Goal: Transaction & Acquisition: Obtain resource

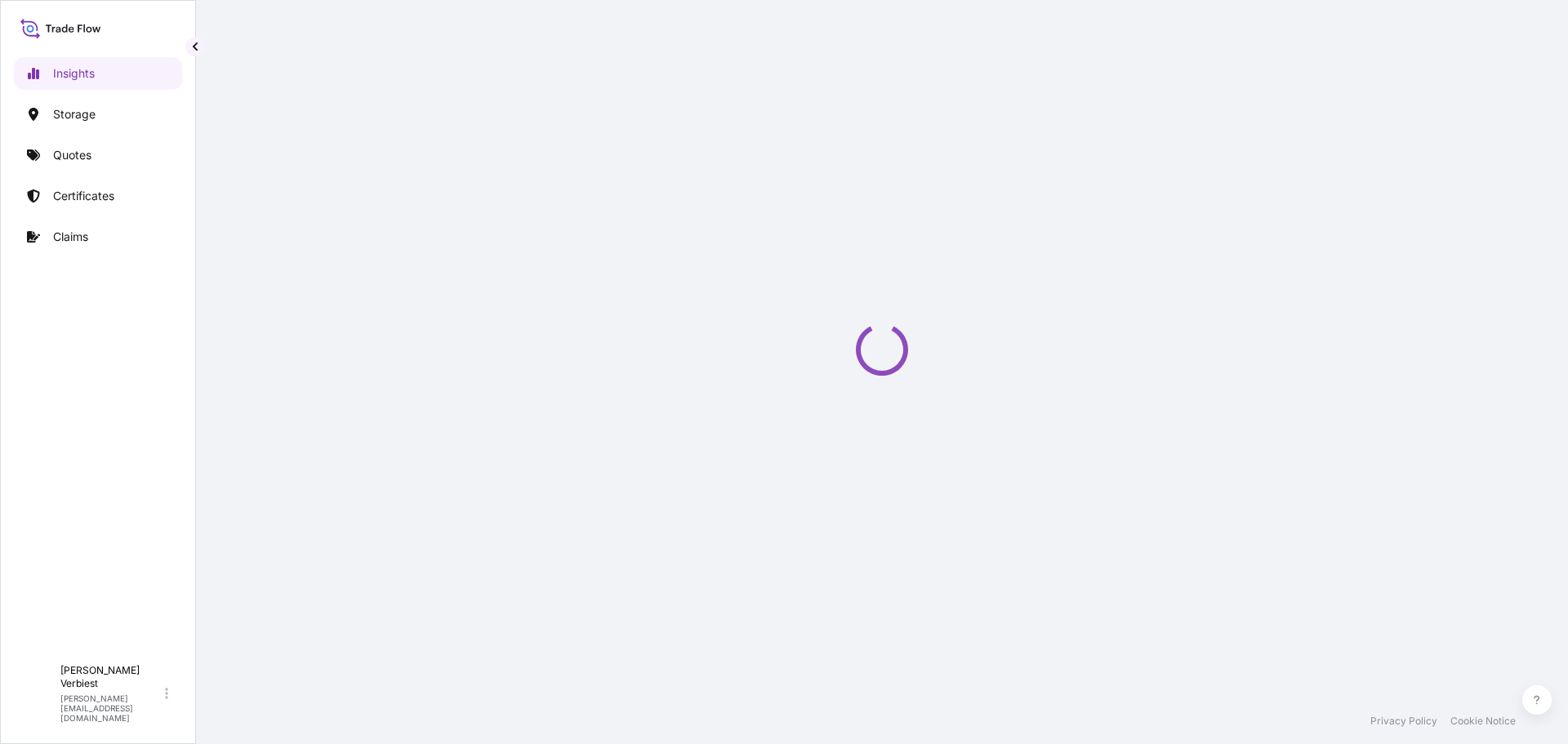
select select "2025"
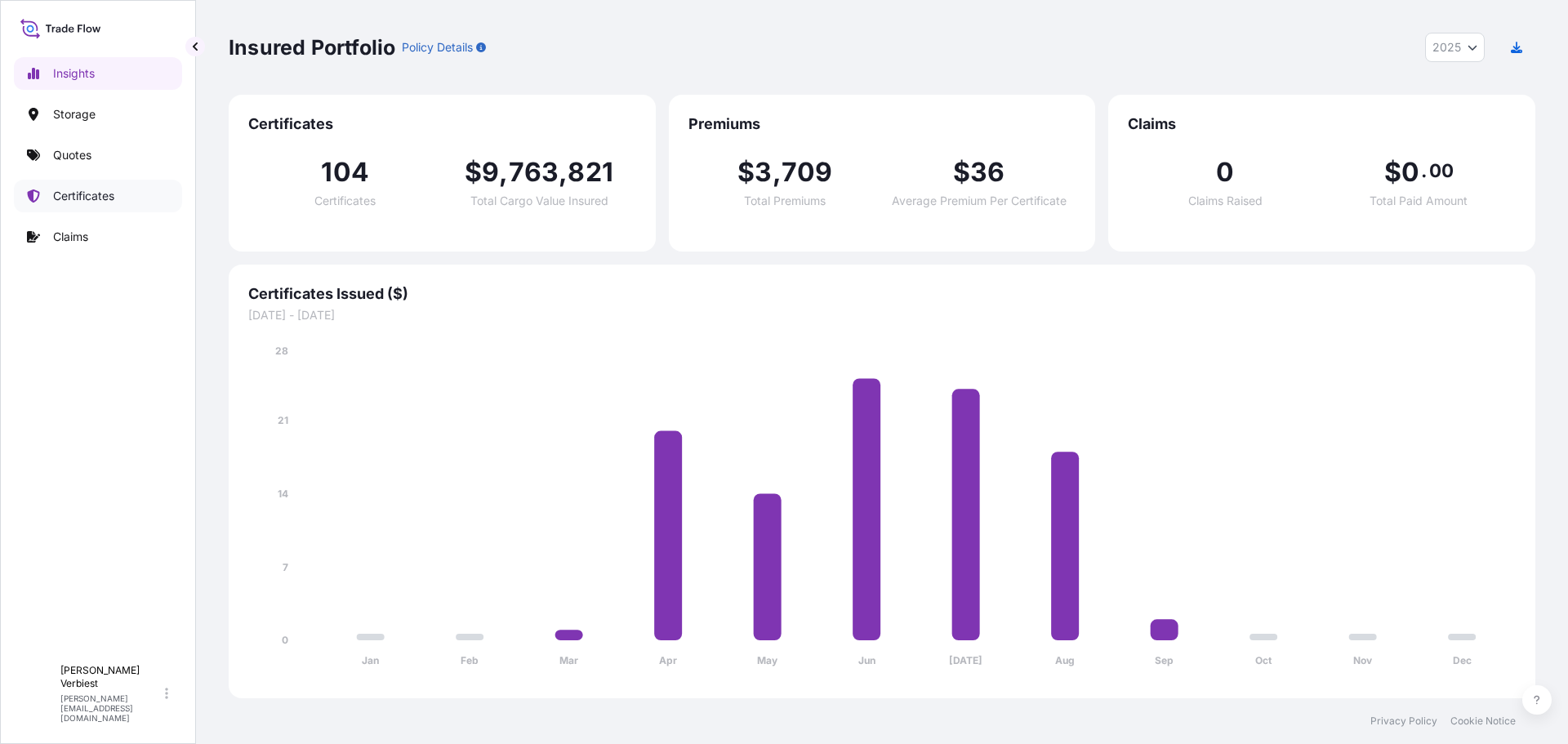
click at [66, 194] on p "Certificates" at bounding box center [83, 196] width 61 height 16
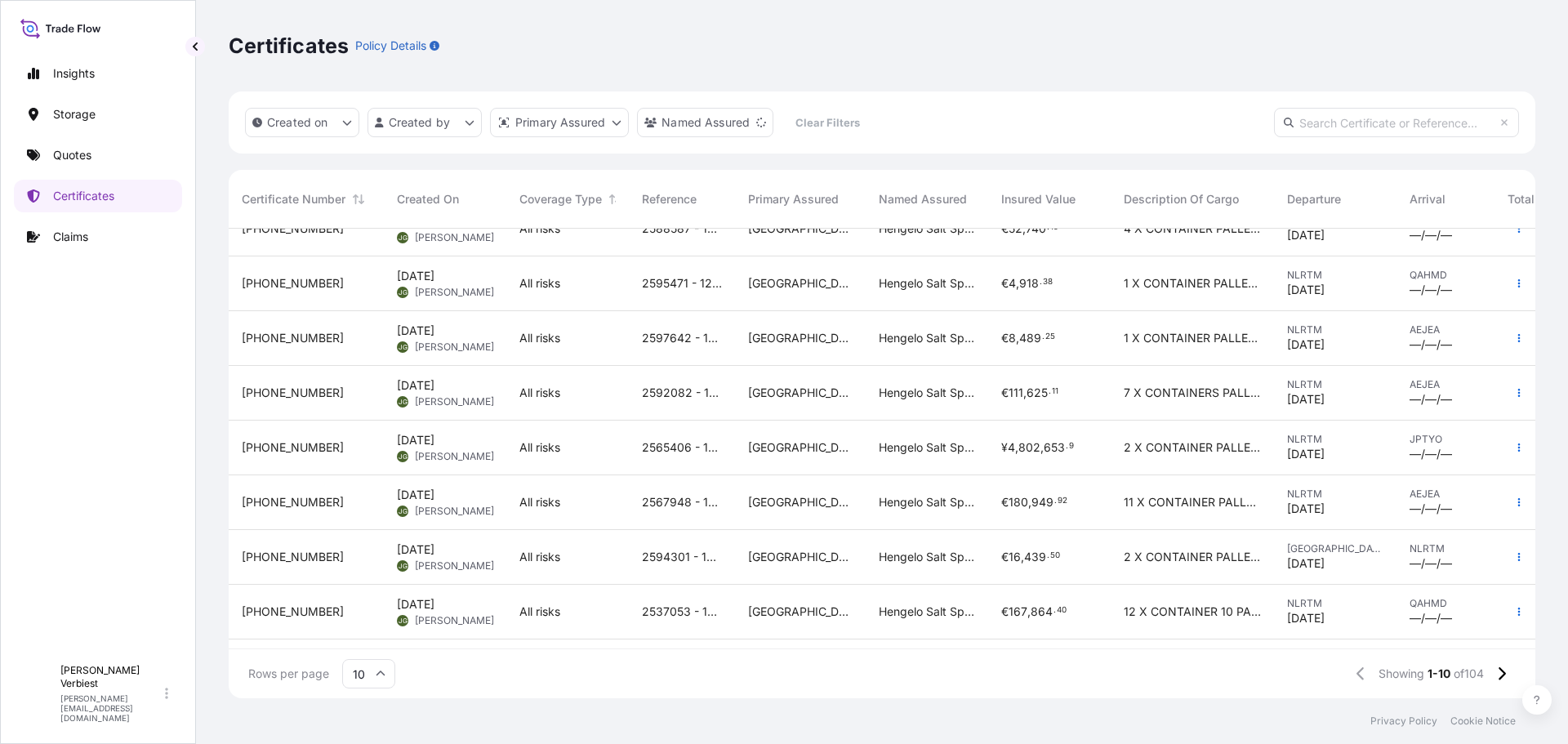
scroll to position [140, 0]
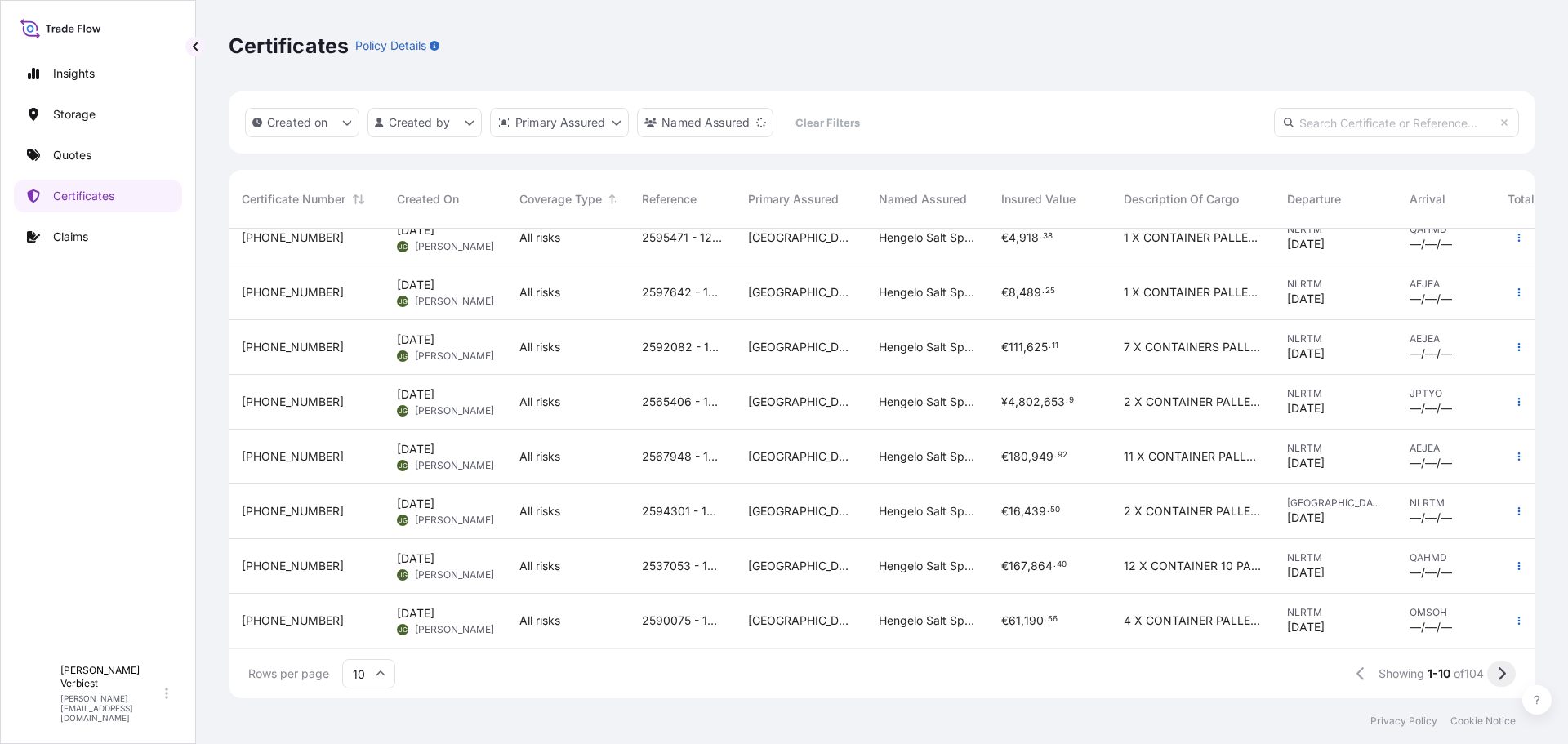
click at [1497, 673] on icon at bounding box center [1501, 673] width 9 height 15
click at [1498, 673] on icon at bounding box center [1501, 673] width 9 height 15
click at [1503, 668] on icon at bounding box center [1501, 673] width 9 height 15
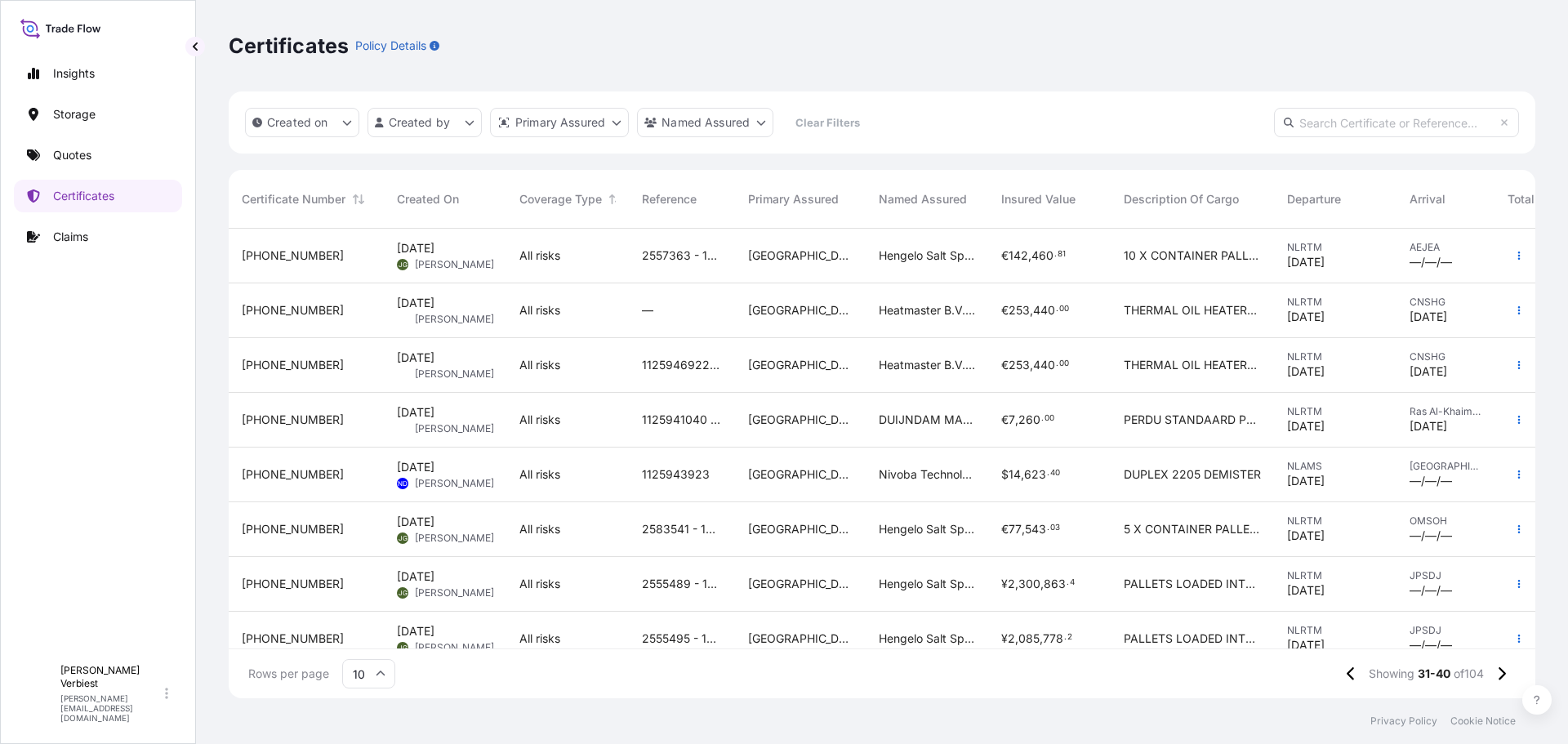
click at [920, 366] on span "Heatmaster B.V., [STREET_ADDRESS][PERSON_NAME]" at bounding box center [927, 364] width 96 height 16
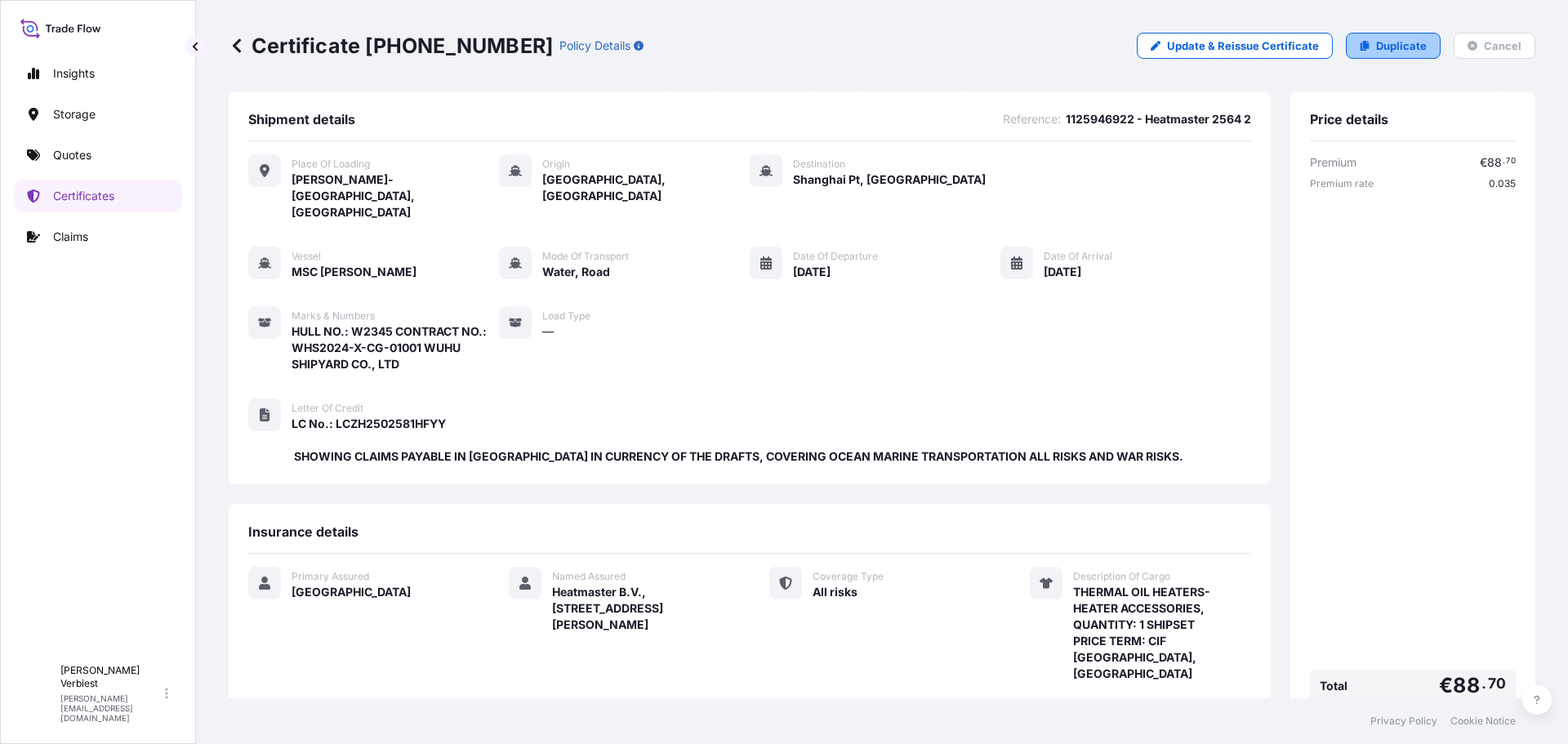
click at [1361, 47] on link "Duplicate" at bounding box center [1393, 46] width 95 height 26
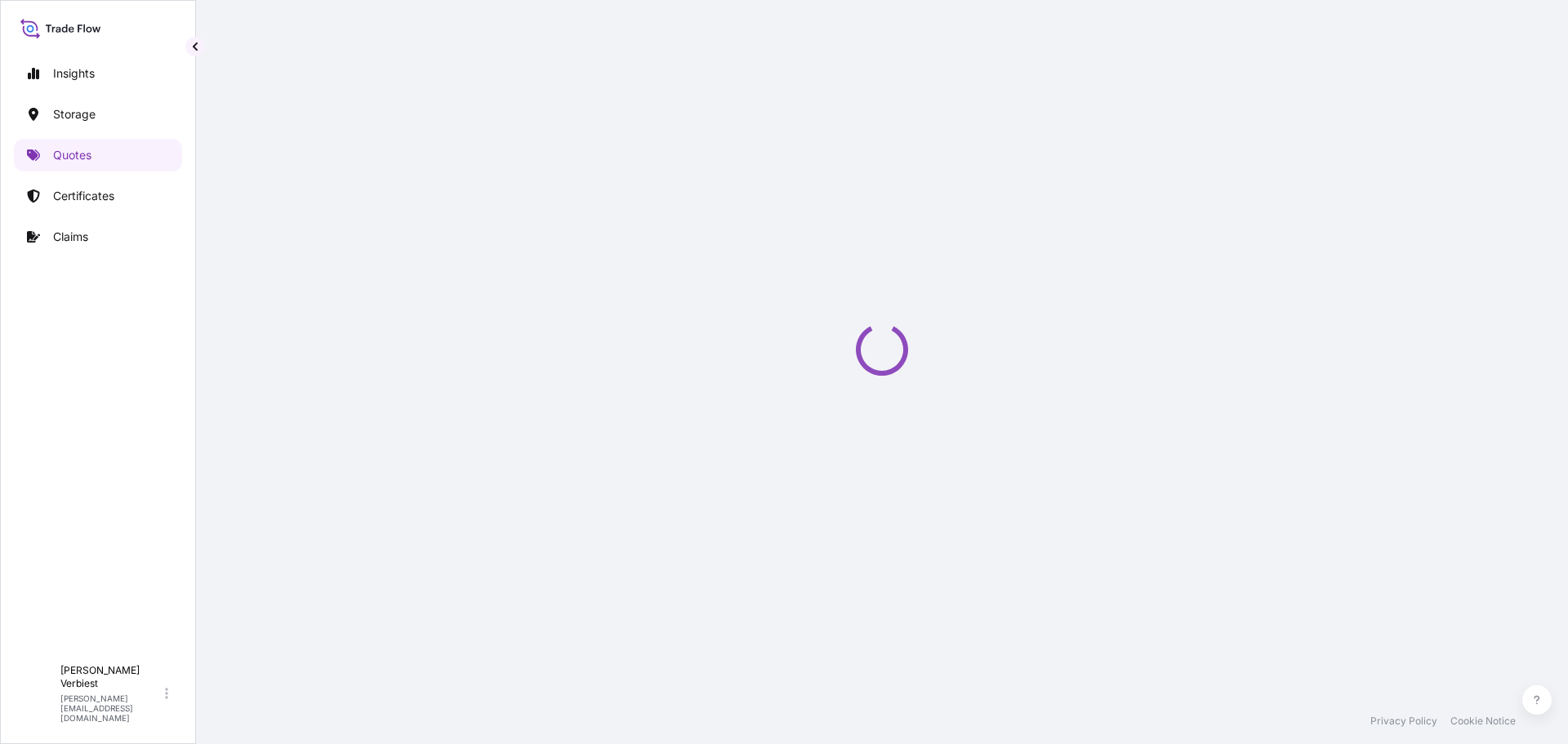
select select "Road / [GEOGRAPHIC_DATA]"
select select "Water"
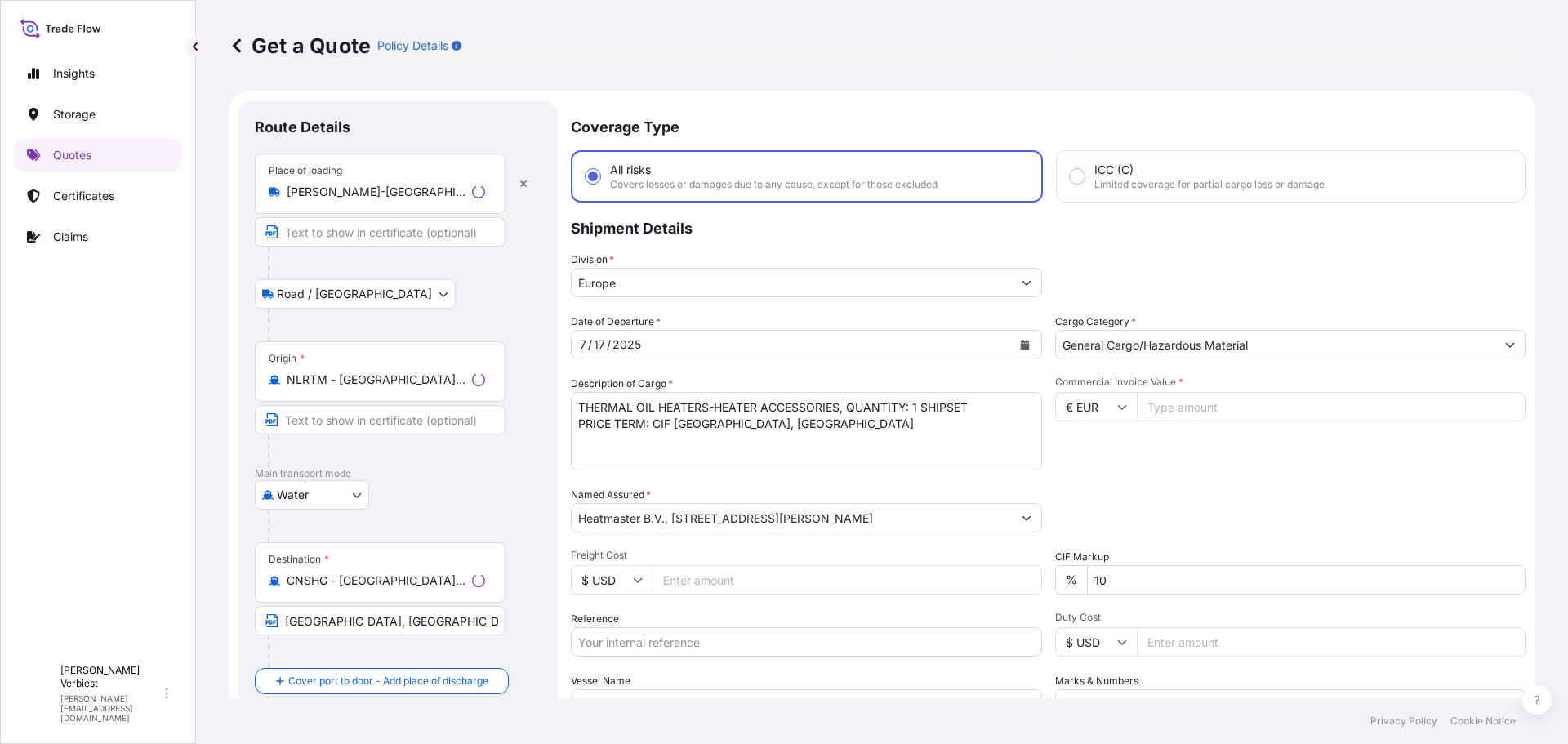
scroll to position [26, 0]
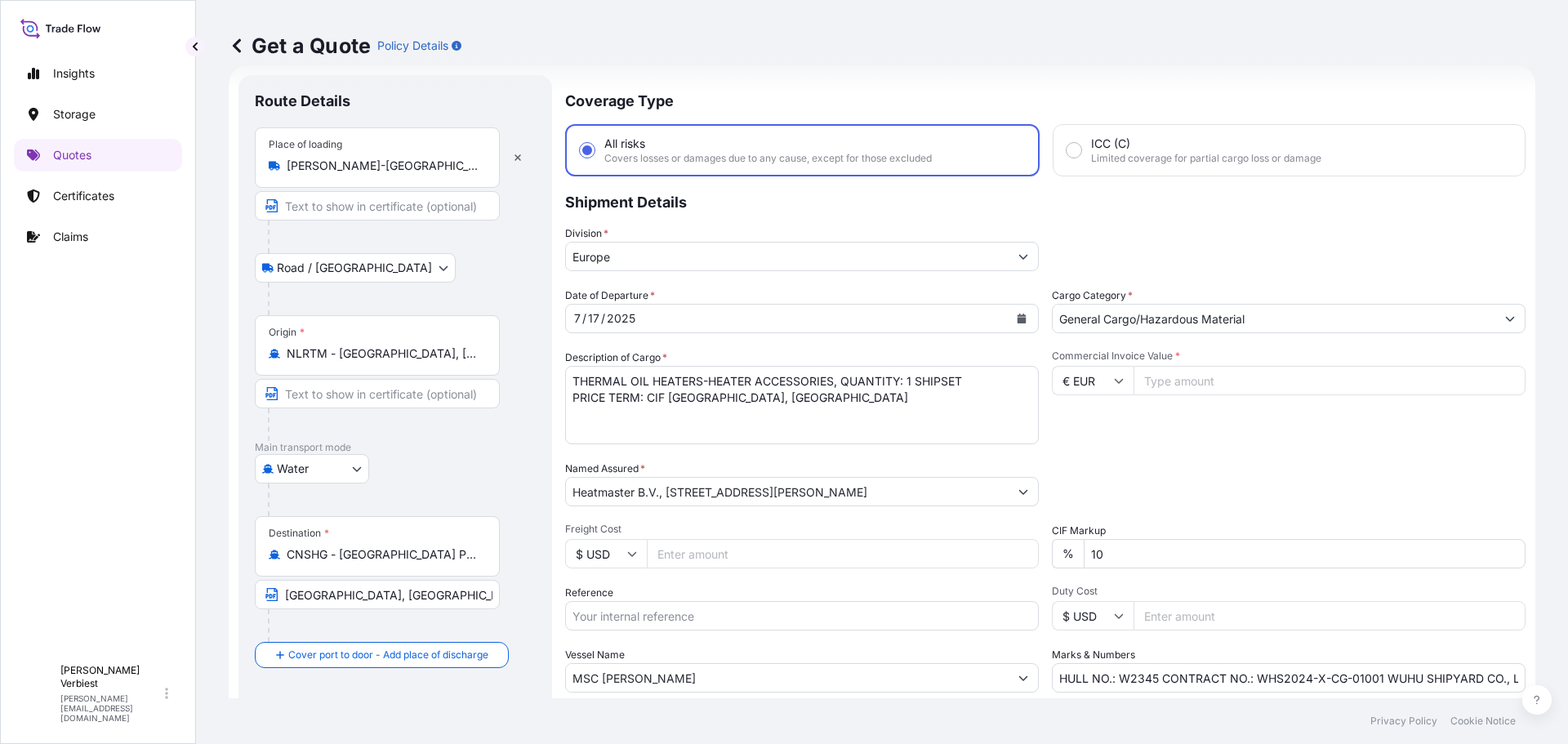
click at [403, 562] on input "CNSHG - [GEOGRAPHIC_DATA] Pt, [GEOGRAPHIC_DATA]" at bounding box center [383, 554] width 192 height 16
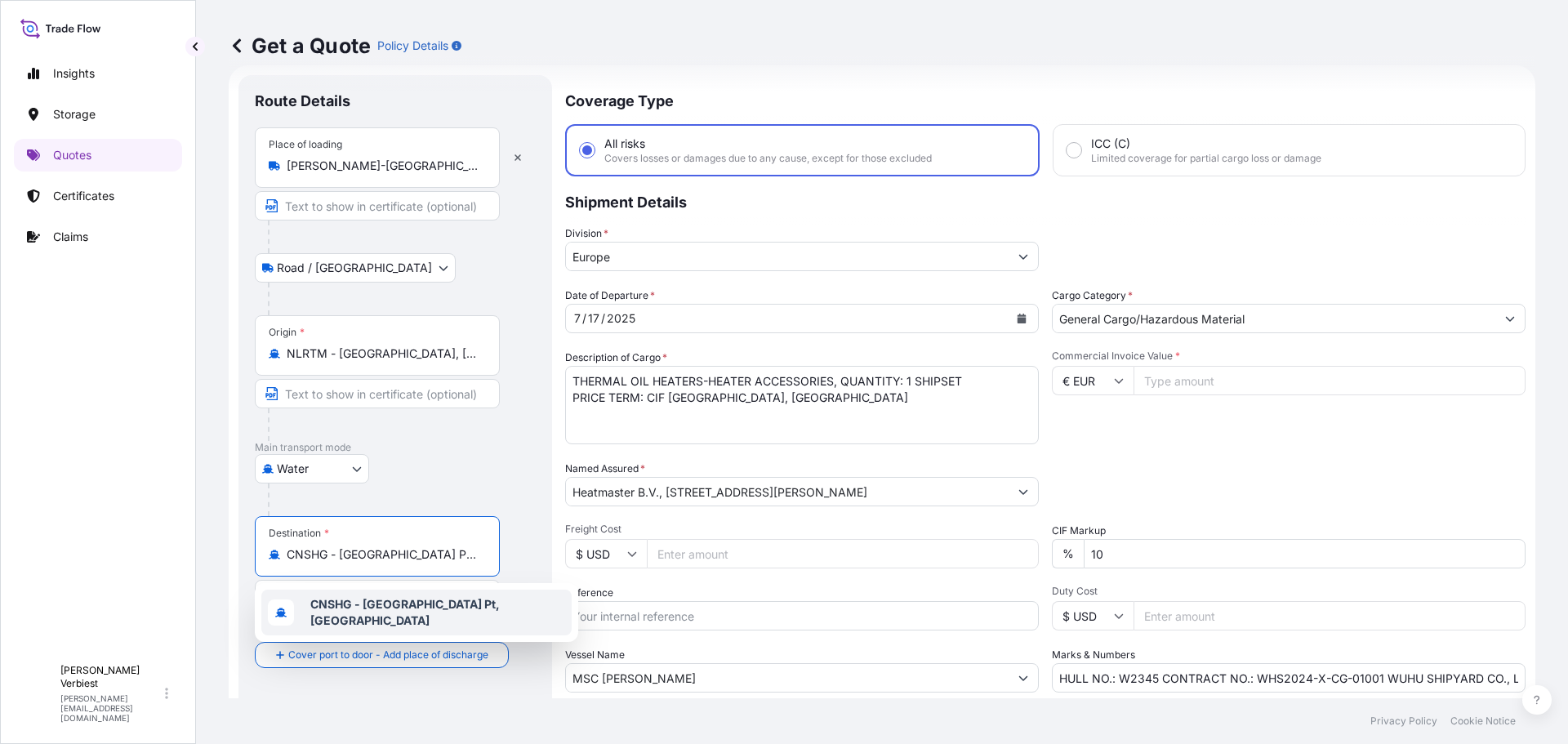
click at [445, 557] on input "CNSHG - [GEOGRAPHIC_DATA] Pt, [GEOGRAPHIC_DATA]" at bounding box center [383, 554] width 192 height 16
type input "C"
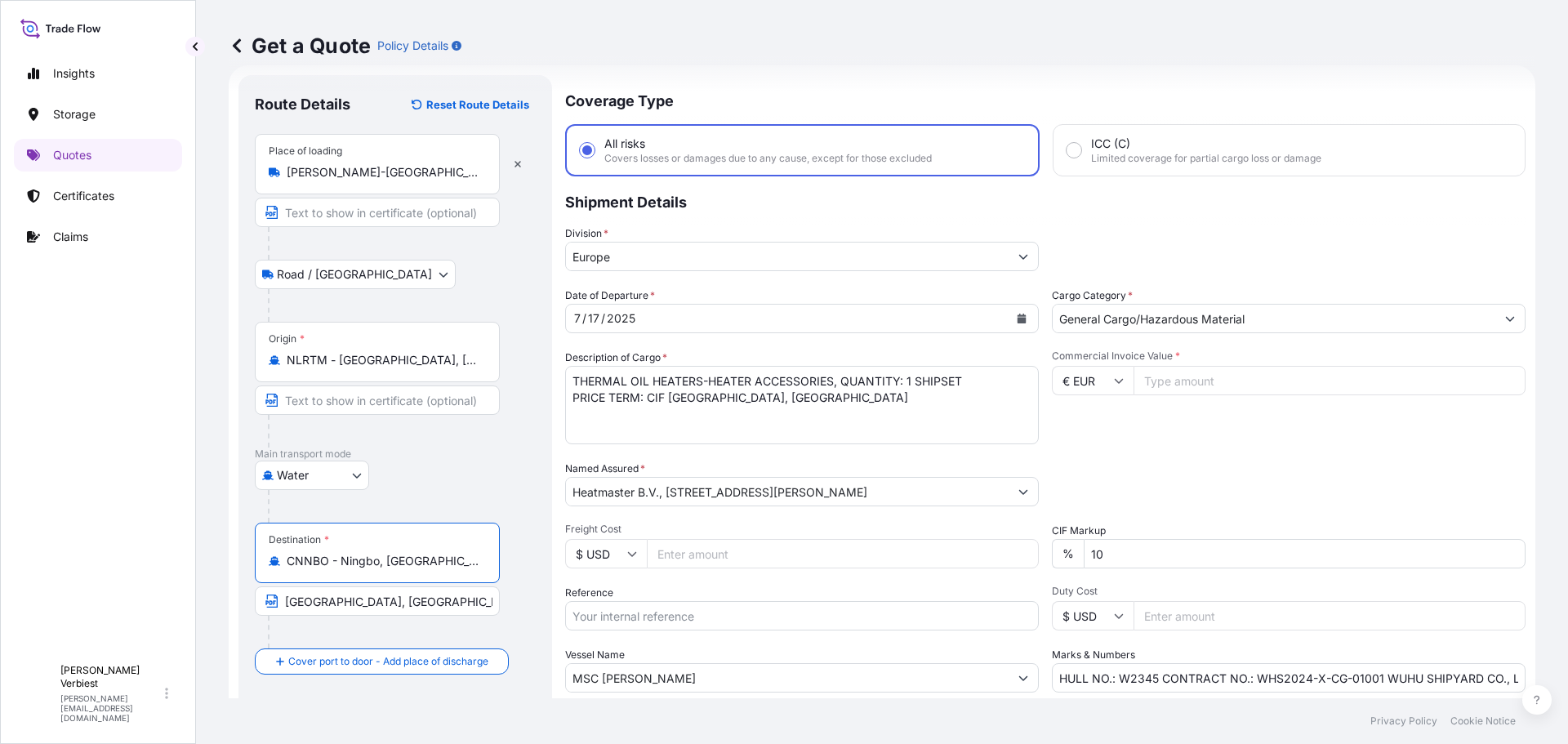
scroll to position [276, 0]
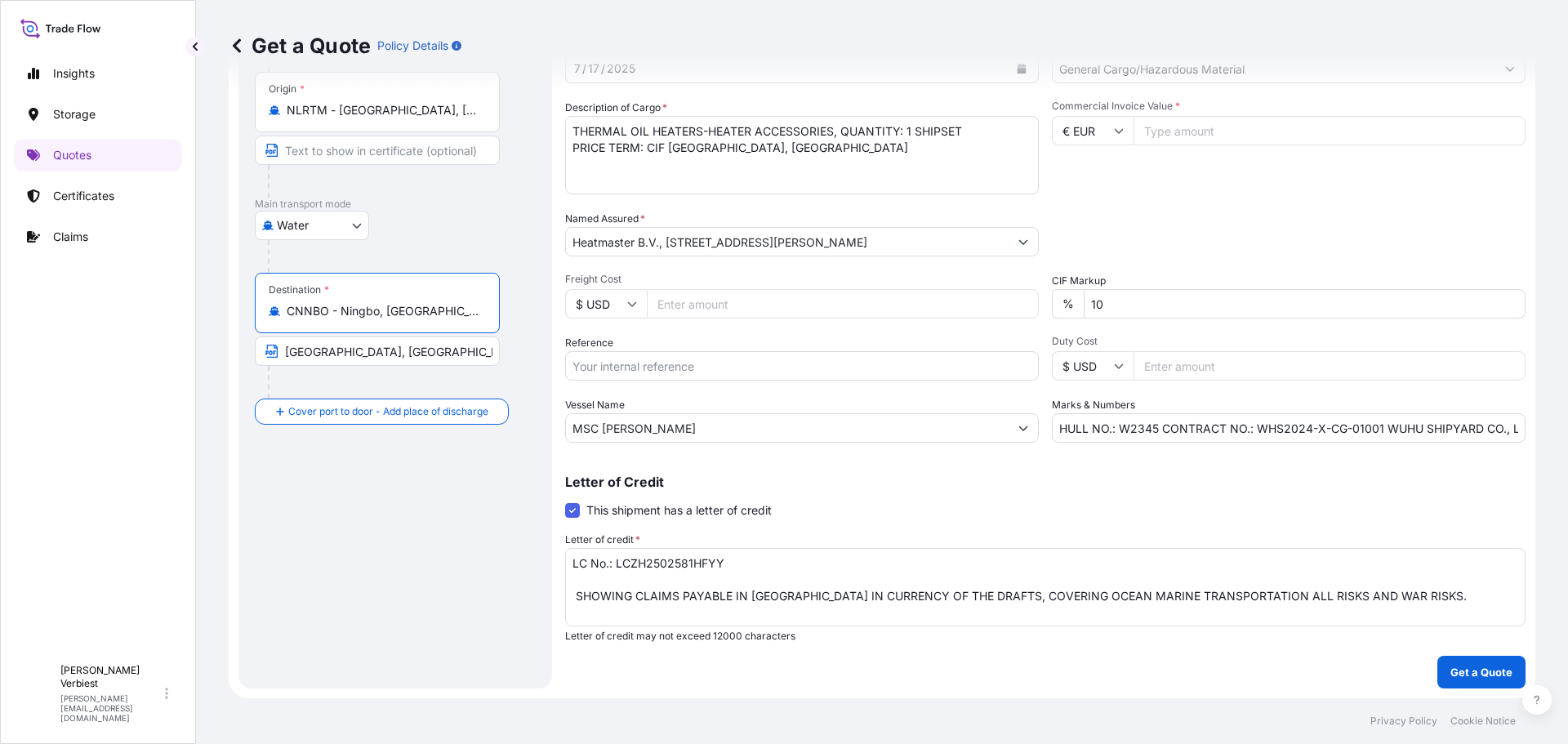
type input "CNNBO - Ningbo, [GEOGRAPHIC_DATA]"
click at [424, 353] on input "[GEOGRAPHIC_DATA], [GEOGRAPHIC_DATA]" at bounding box center [377, 351] width 245 height 29
click at [345, 351] on input "[GEOGRAPHIC_DATA], [GEOGRAPHIC_DATA]" at bounding box center [377, 351] width 245 height 29
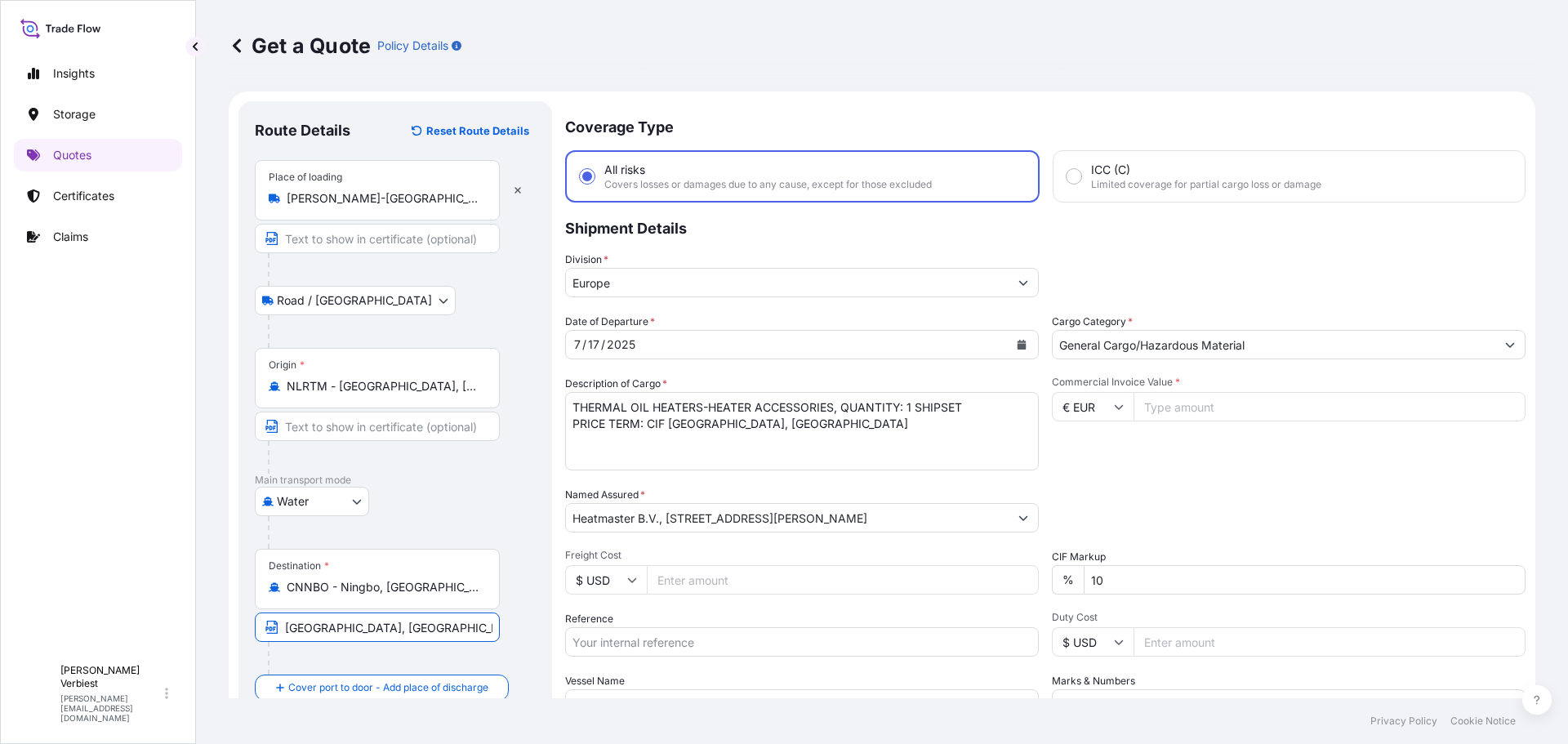
type input "[GEOGRAPHIC_DATA], [GEOGRAPHIC_DATA]"
click at [1016, 520] on button "Show suggestions" at bounding box center [1023, 517] width 29 height 29
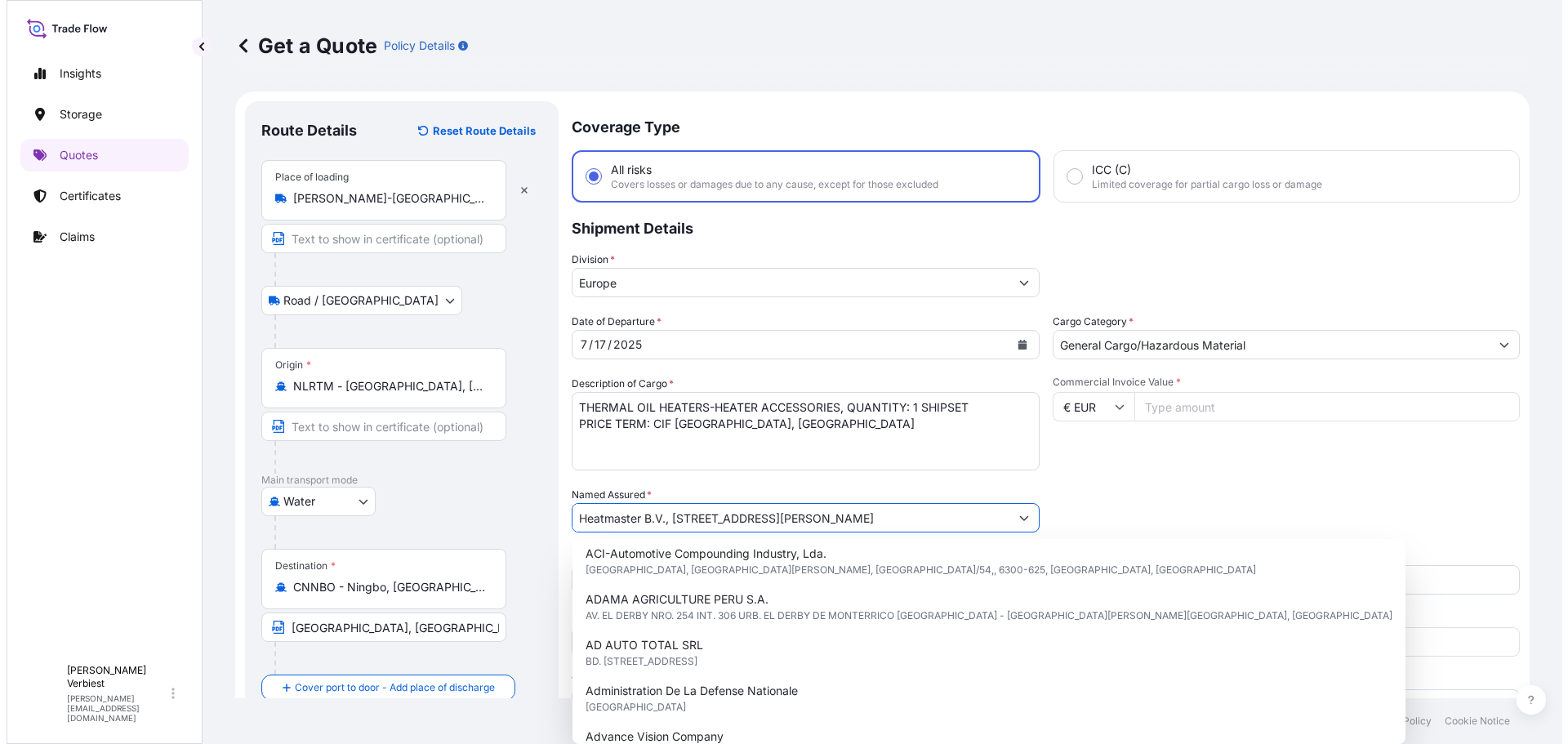
scroll to position [46, 0]
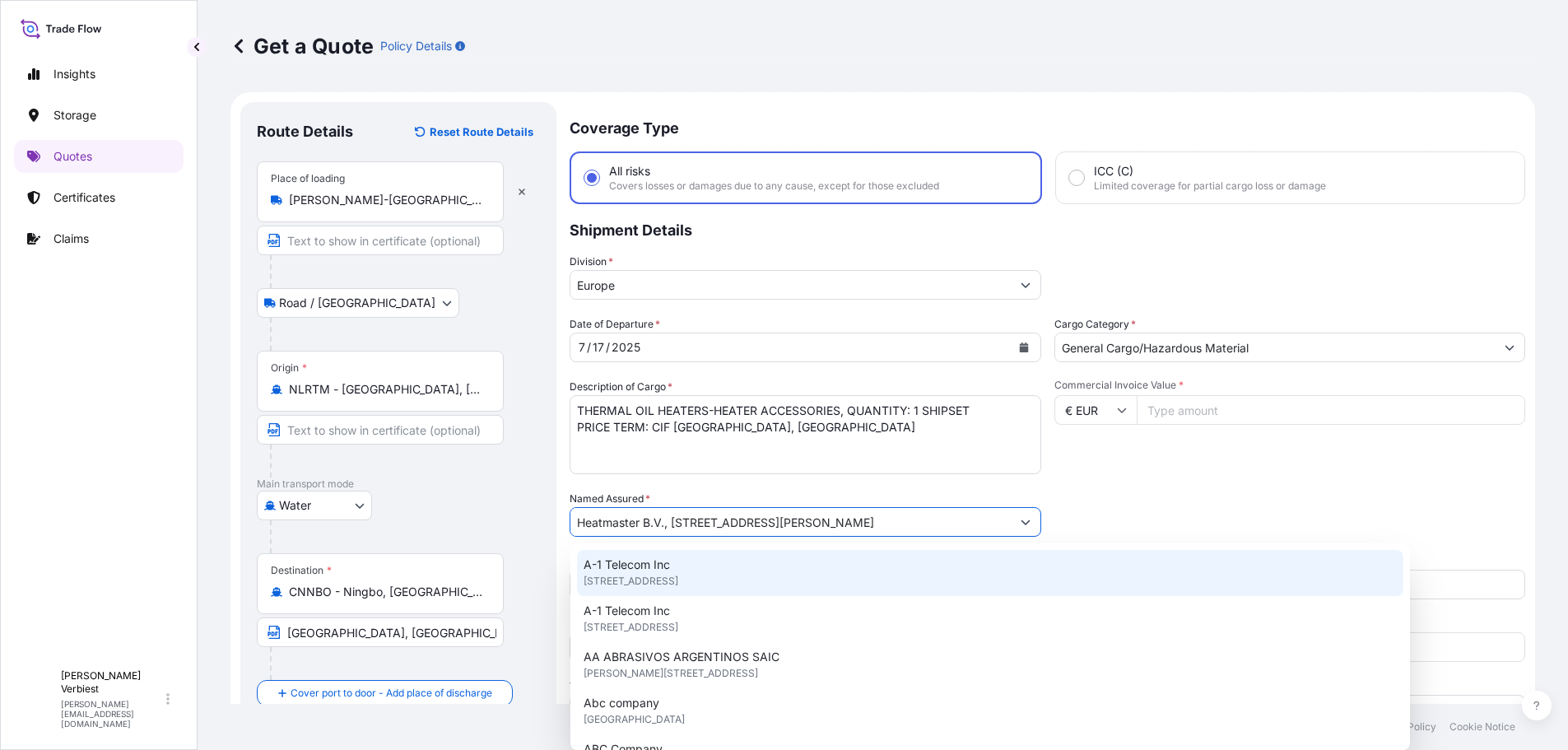
click at [1011, 520] on button "Show suggestions" at bounding box center [1026, 521] width 29 height 29
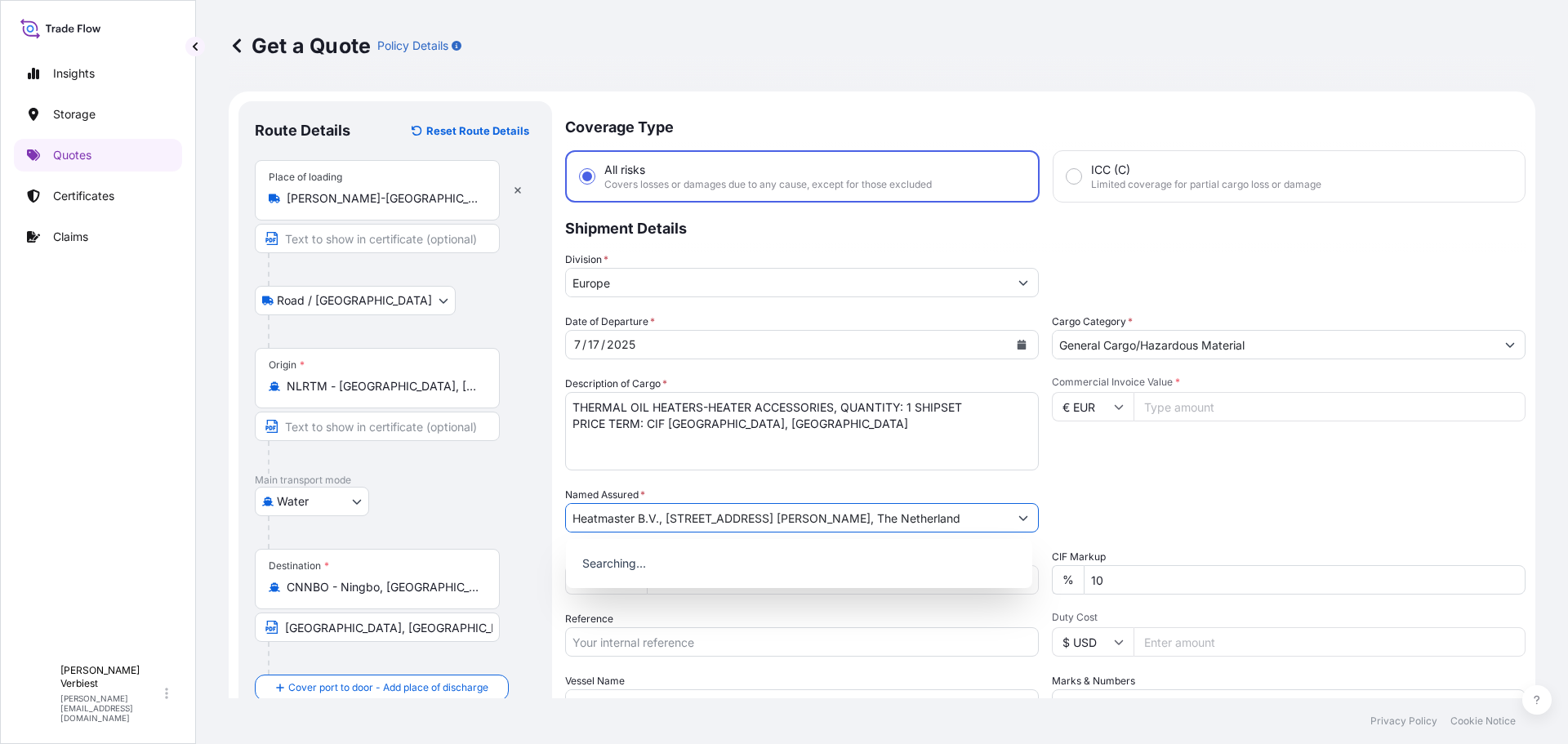
scroll to position [0, 0]
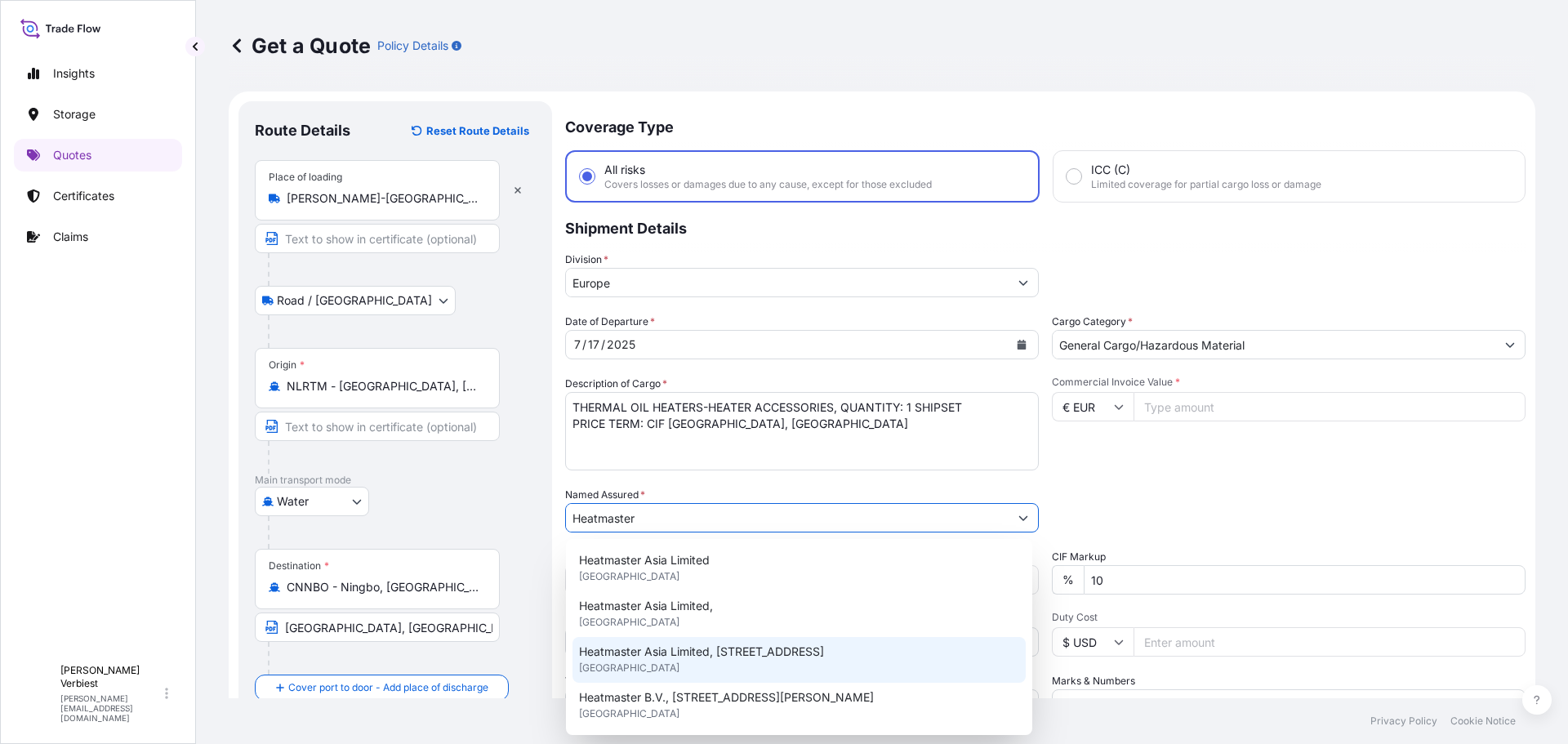
click at [779, 654] on span "Heatmaster Asia Limited, [STREET_ADDRESS]" at bounding box center [701, 651] width 245 height 16
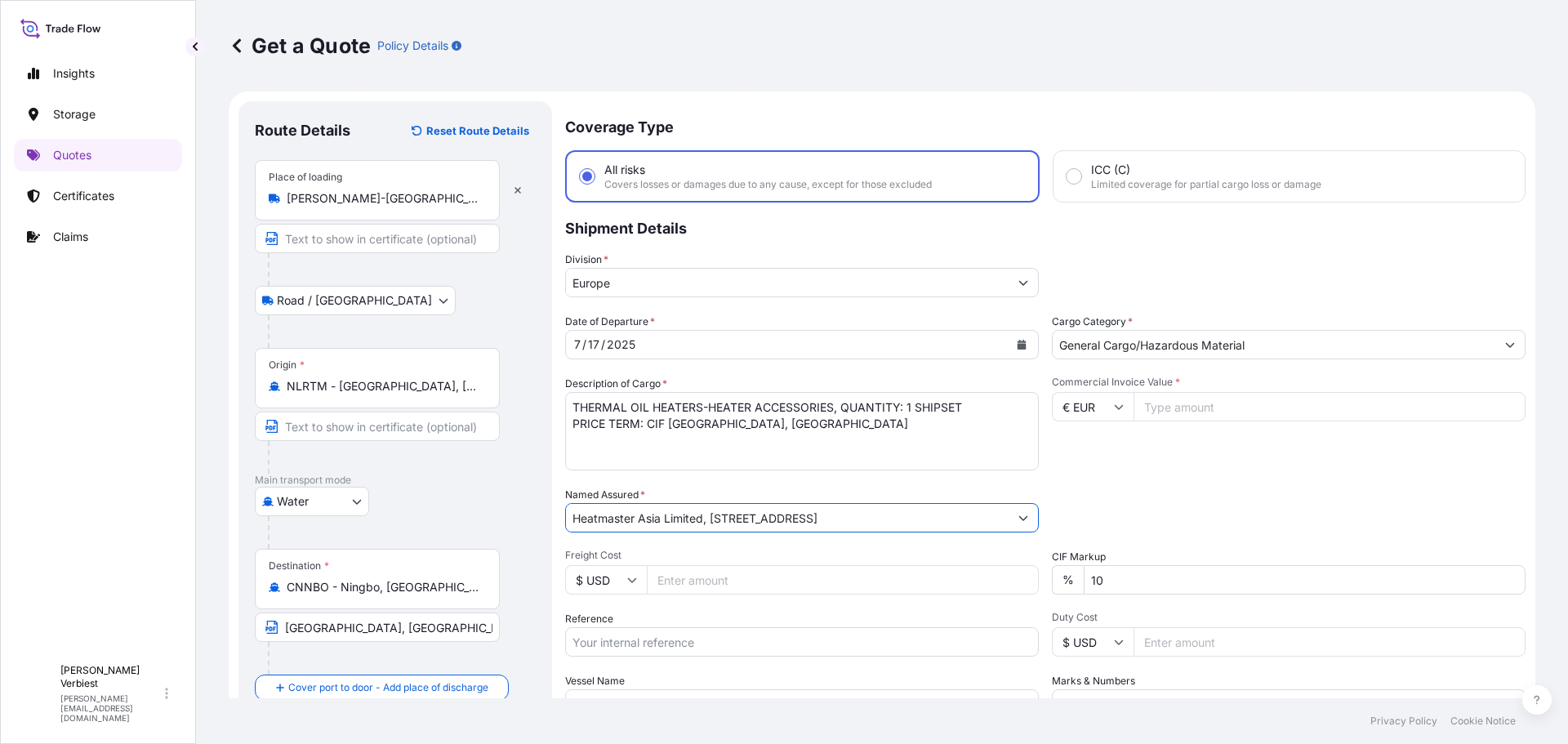
type input "Heatmaster Asia Limited, [STREET_ADDRESS]"
click at [1020, 340] on icon "Calendar" at bounding box center [1021, 344] width 9 height 9
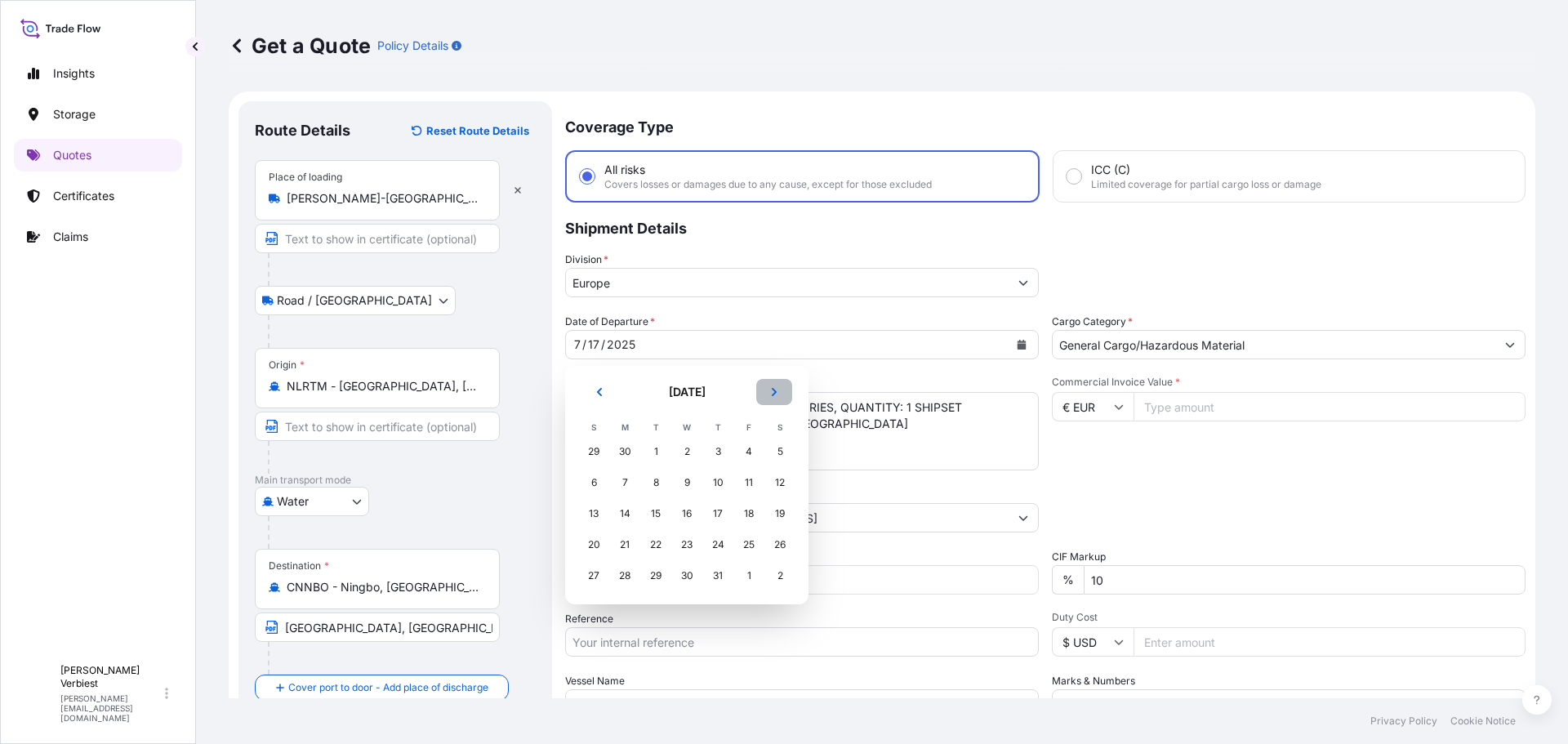
click at [774, 388] on icon "Next" at bounding box center [773, 391] width 9 height 9
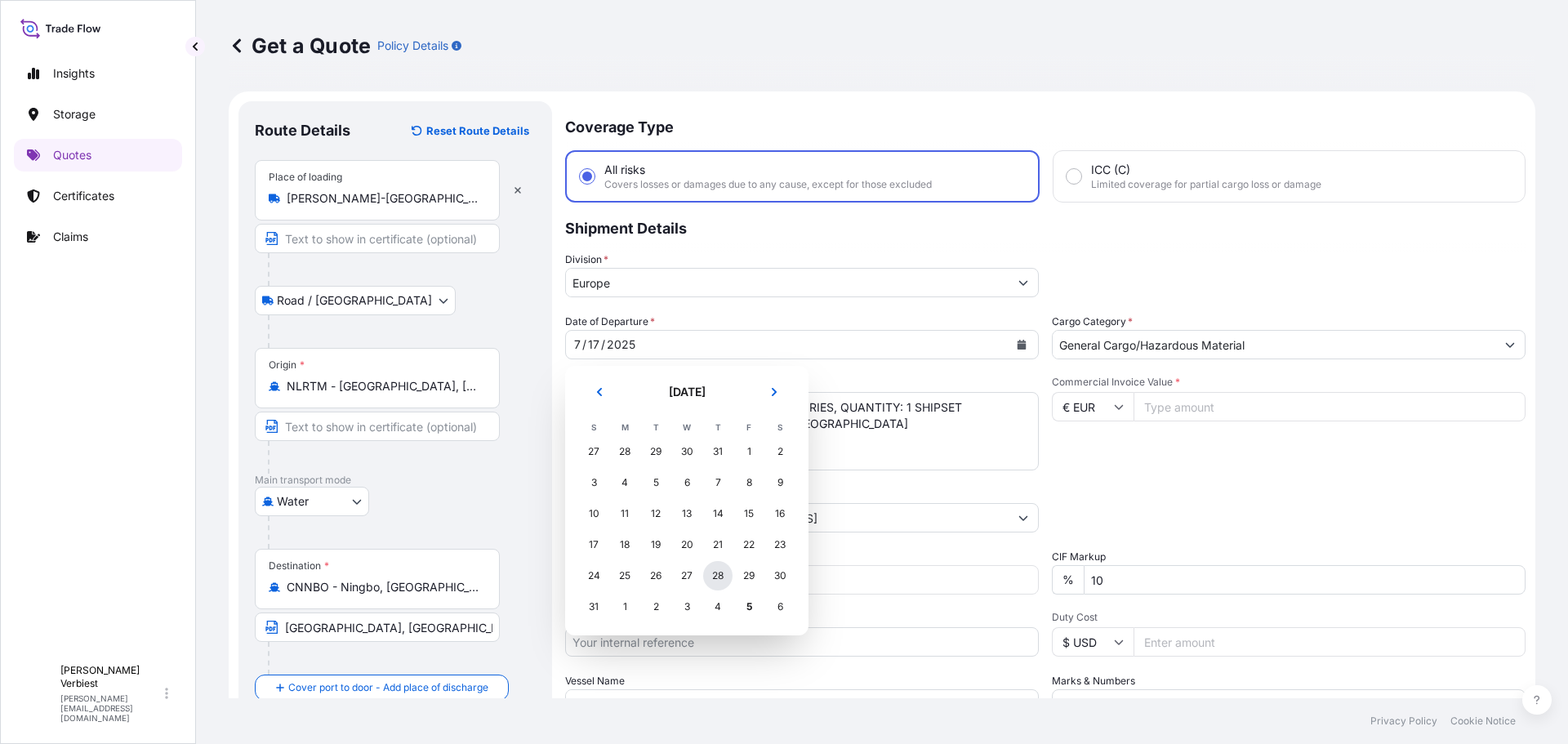
click at [716, 576] on div "28" at bounding box center [717, 576] width 29 height 29
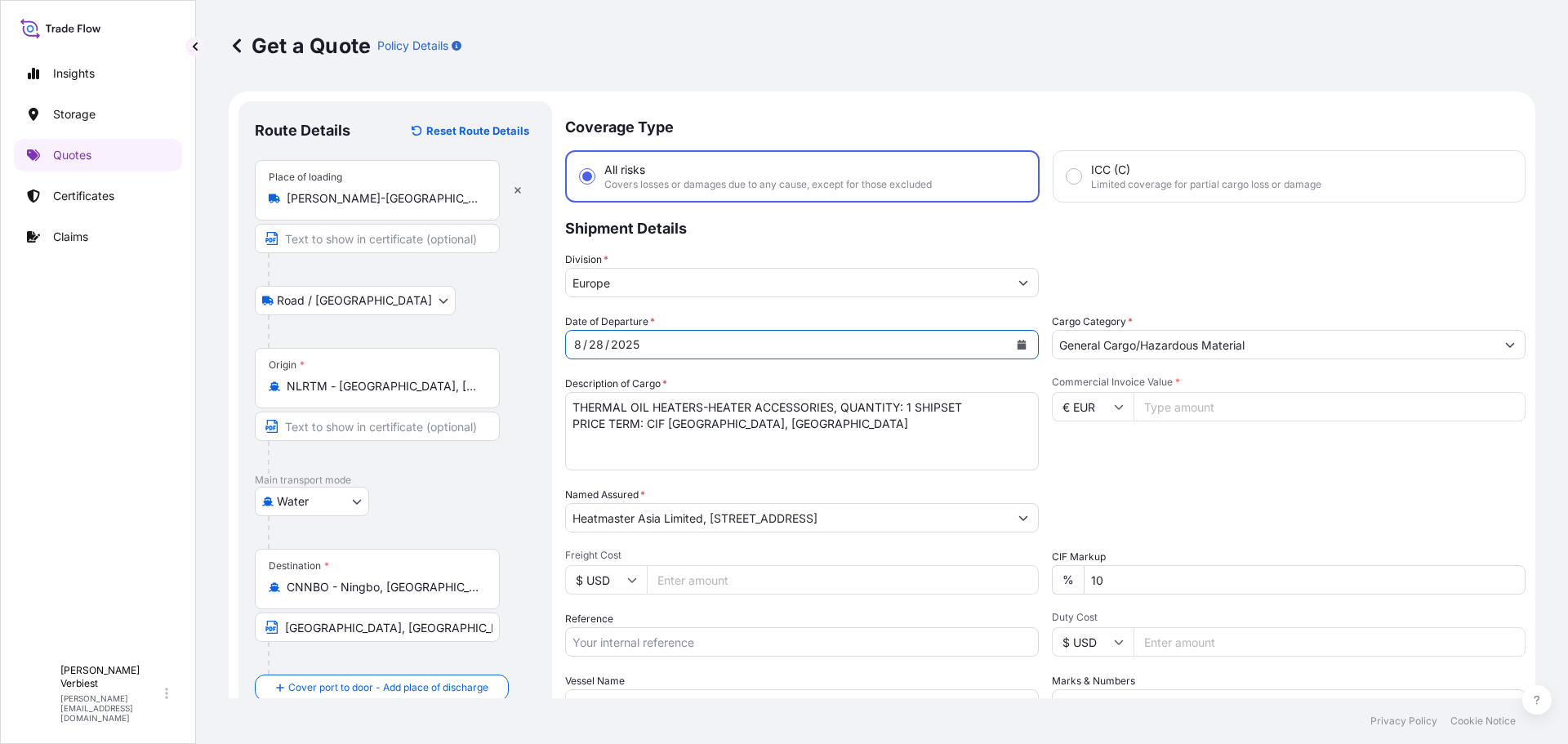
click at [729, 421] on textarea "THERMAL OIL HEATERS-HEATER ACCESSORIES, QUANTITY: 1 SHIPSET PRICE TERM: CIF [GE…" at bounding box center [802, 430] width 473 height 78
click at [824, 427] on textarea "THERMAL OIL HEATERS-HEATER ACCESSORIES, QUANTITY: 1 SHIPSET PRICE TERM: CIF [GE…" at bounding box center [802, 430] width 473 height 78
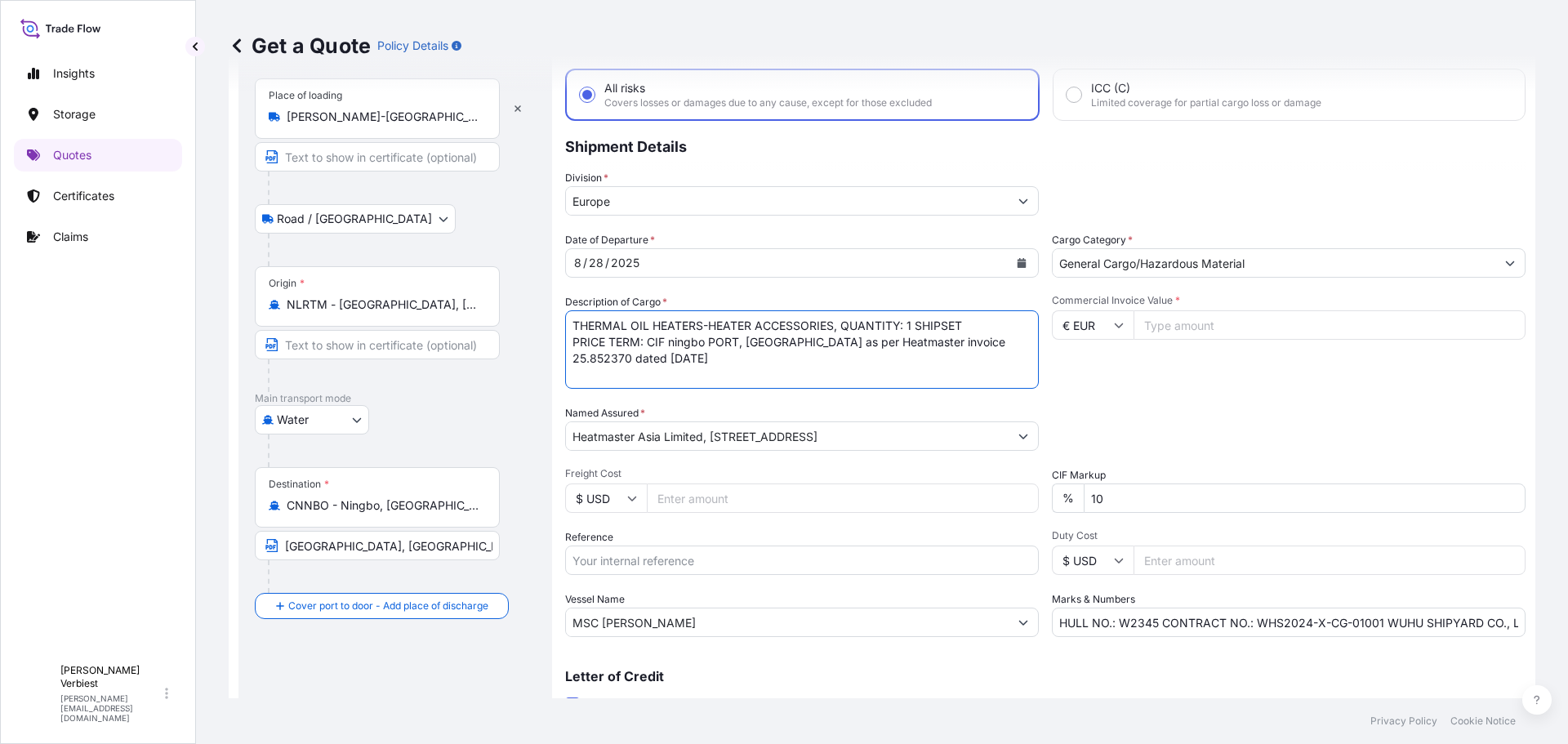
type textarea "THERMAL OIL HEATERS-HEATER ACCESSORIES, QUANTITY: 1 SHIPSET PRICE TERM: CIF nin…"
click at [692, 500] on input "Freight Cost" at bounding box center [843, 498] width 392 height 29
type input "75000"
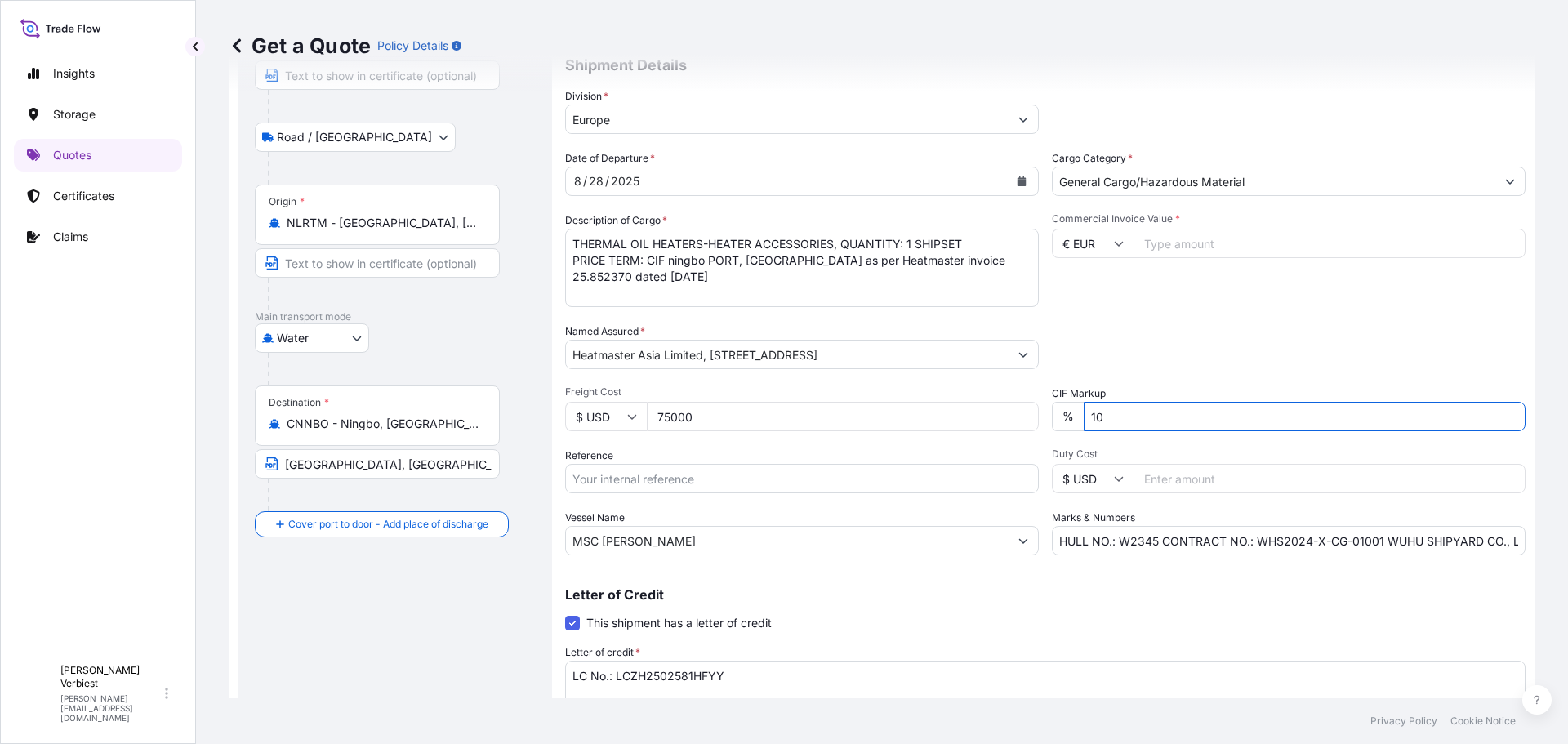
scroll to position [276, 0]
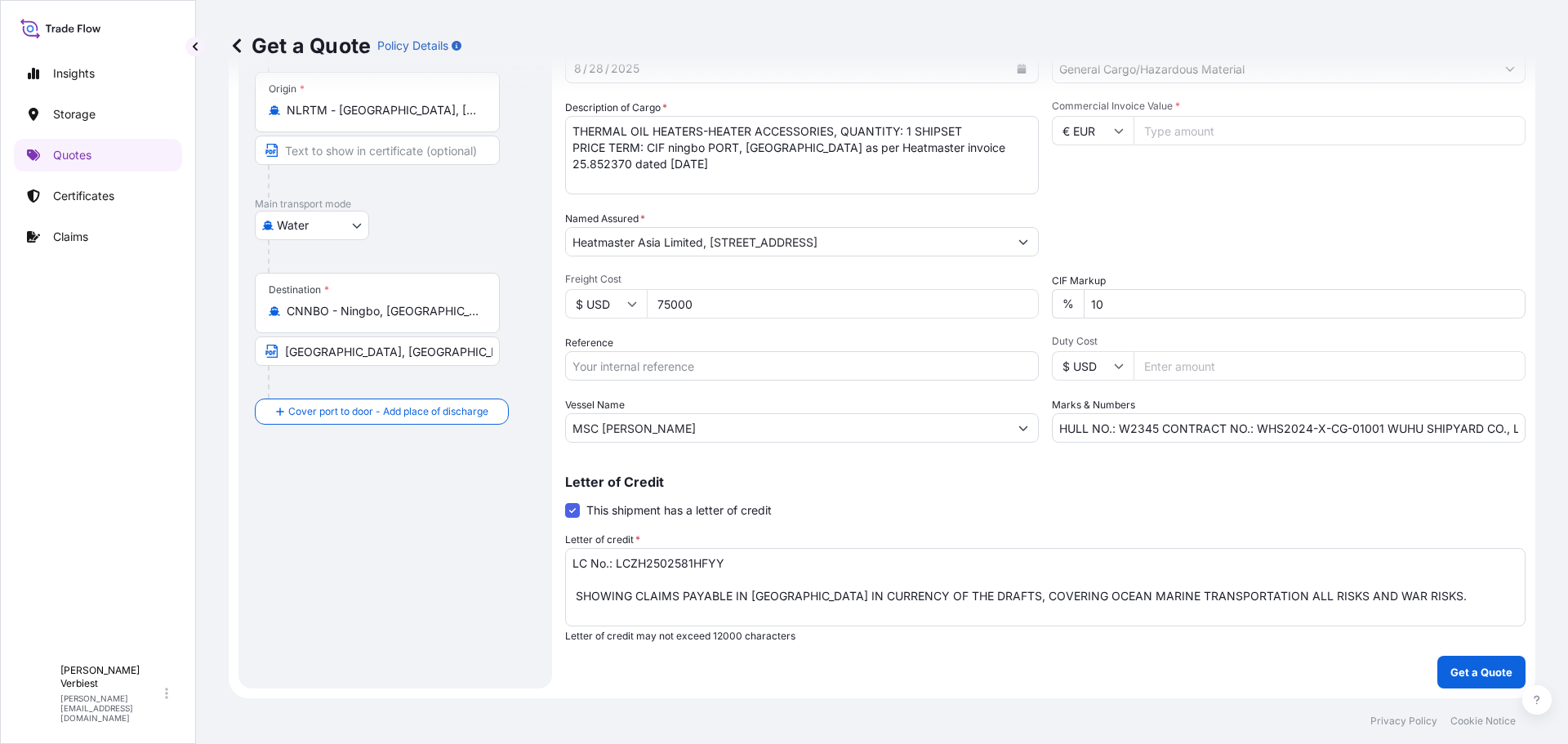
click at [658, 431] on input "MSC [PERSON_NAME]" at bounding box center [787, 428] width 442 height 29
drag, startPoint x: 699, startPoint y: 436, endPoint x: 441, endPoint y: 424, distance: 258.3
click at [448, 424] on form "Route Details Reset Route Details Place of loading [PERSON_NAME][GEOGRAPHIC_DAT…" at bounding box center [882, 256] width 1307 height 882
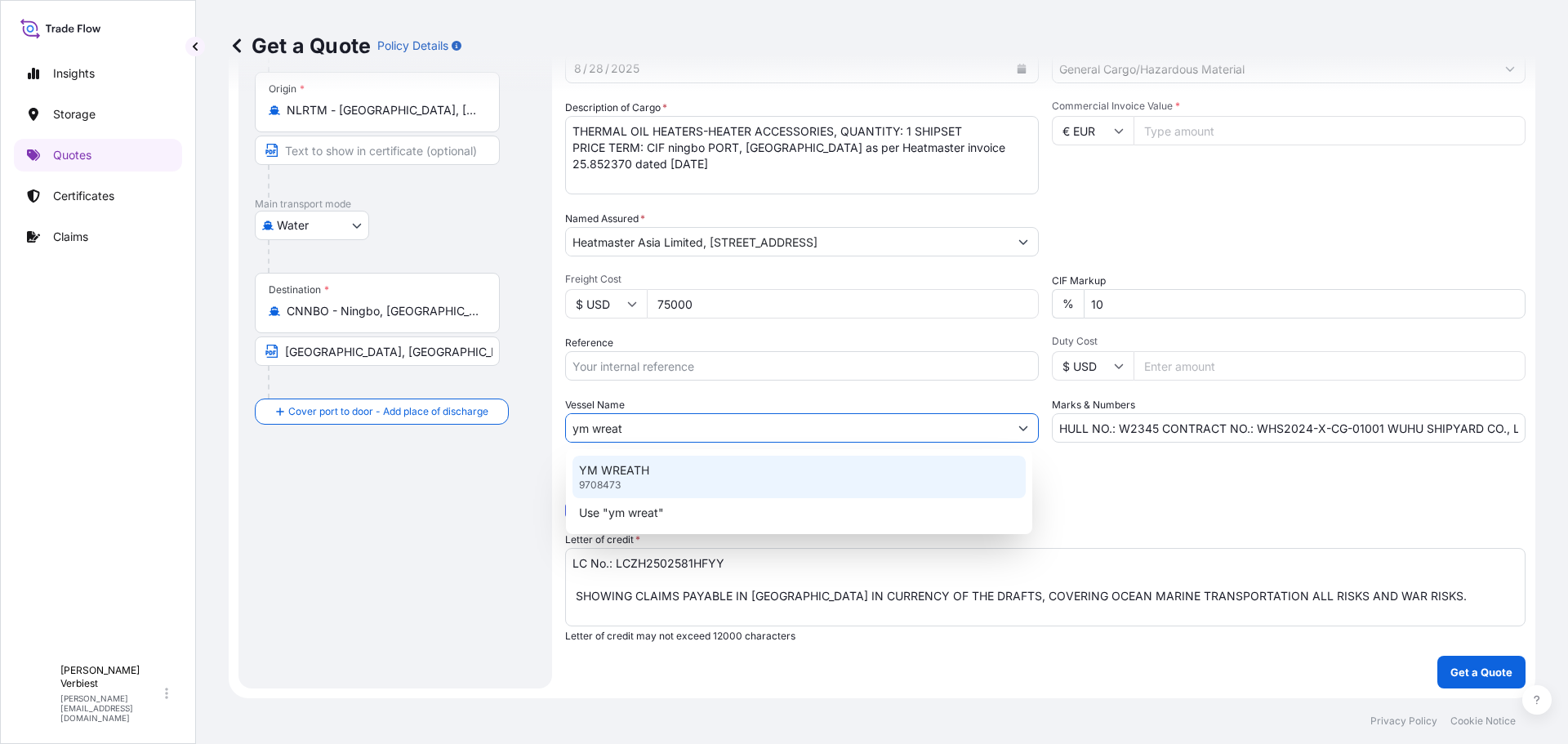
click at [601, 463] on p "YM WREATH" at bounding box center [614, 470] width 70 height 16
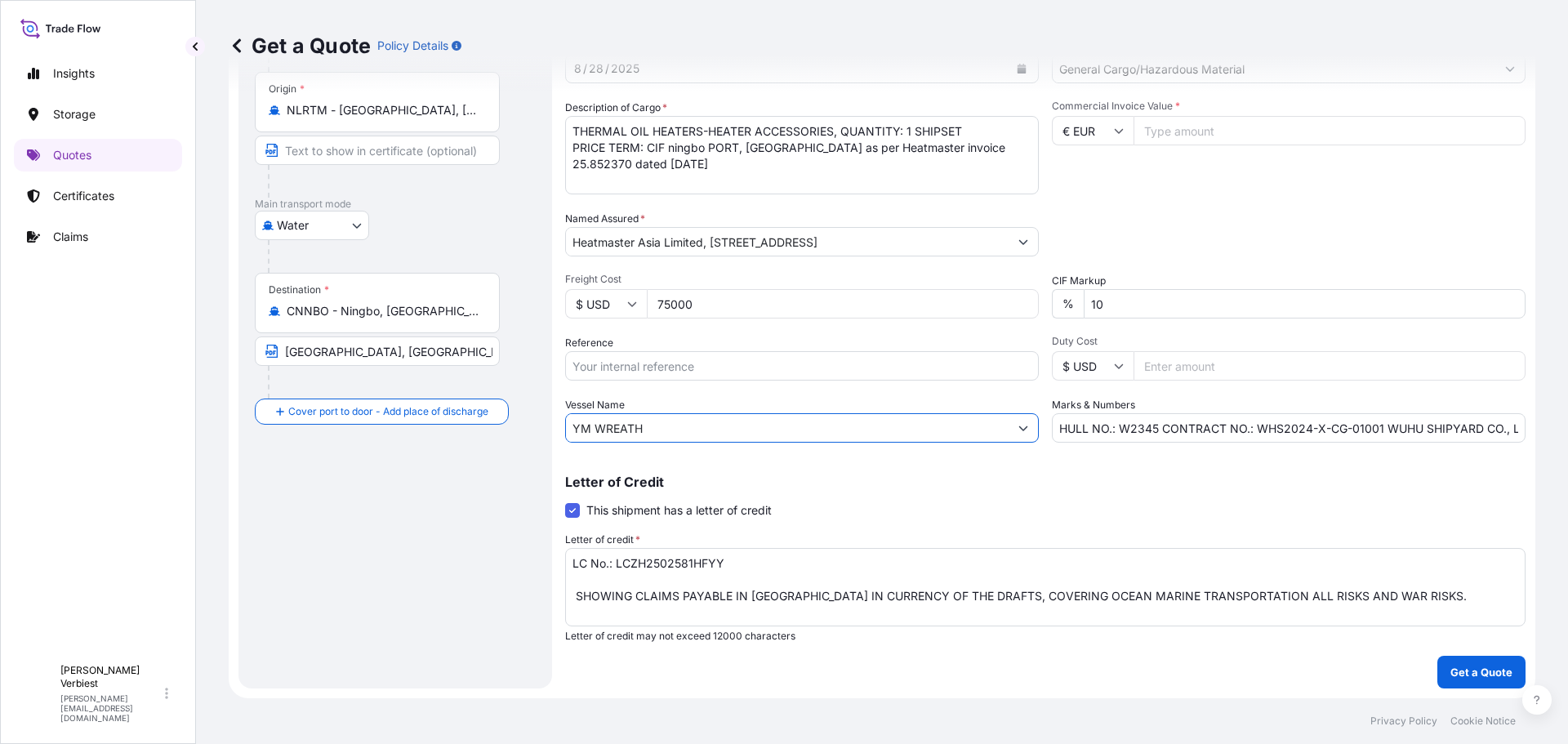
type input "YM WREATH"
click at [1113, 430] on input "HULL NO.: W2345 CONTRACT NO.: WHS2024-X-CG-01001 WUHU SHIPYARD CO., LTD" at bounding box center [1288, 428] width 473 height 29
click at [1137, 429] on input "HULL NO.:" at bounding box center [1288, 428] width 473 height 29
type input "HULL NO.: XL-222"
click at [762, 570] on textarea "LC No.: LCZH2502581HFYY SHOWING CLAIMS PAYABLE IN [GEOGRAPHIC_DATA] IN CURRENCY…" at bounding box center [1046, 587] width 961 height 78
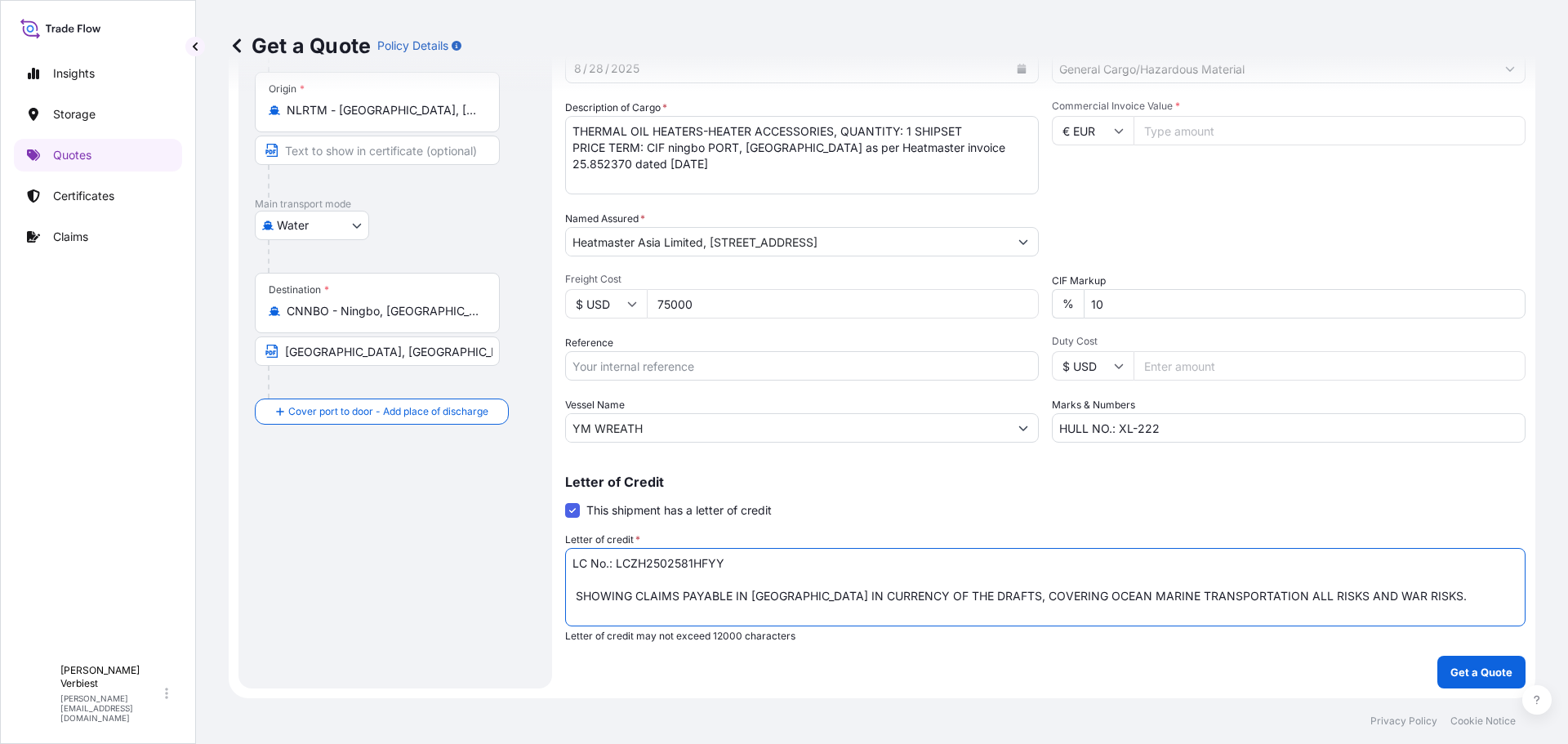
drag, startPoint x: 732, startPoint y: 567, endPoint x: 531, endPoint y: 557, distance: 201.2
click at [533, 557] on form "Route Details Reset Route Details Place of loading [PERSON_NAME][GEOGRAPHIC_DAT…" at bounding box center [882, 256] width 1307 height 882
paste textarea "O. : 0107LC25000009"
type textarea "LC NO. : 0107LC25000009 SHOWING CLAIMS PAYABLE IN [GEOGRAPHIC_DATA] IN CURRENCY…"
click at [1461, 674] on p "Get a Quote" at bounding box center [1481, 672] width 62 height 16
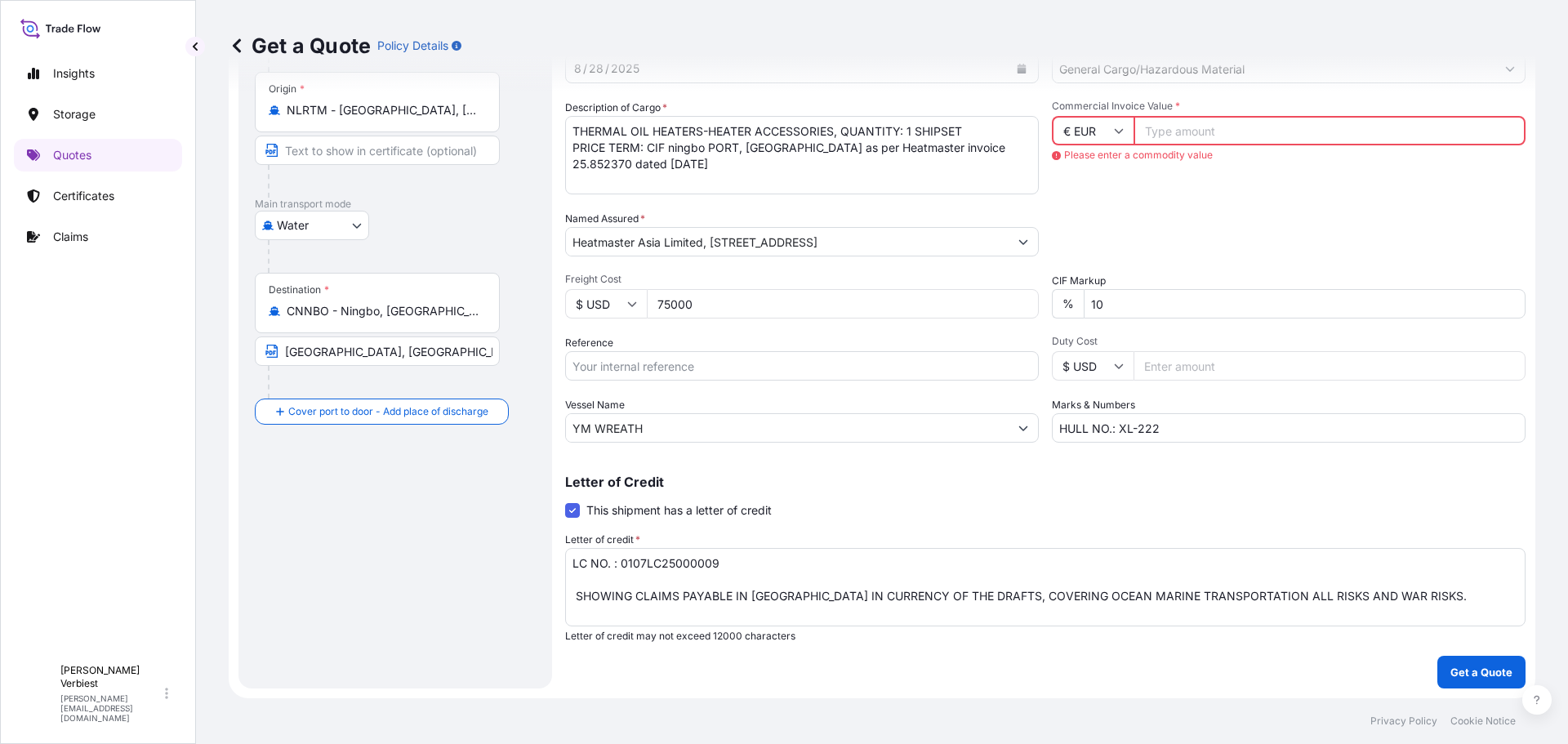
scroll to position [0, 0]
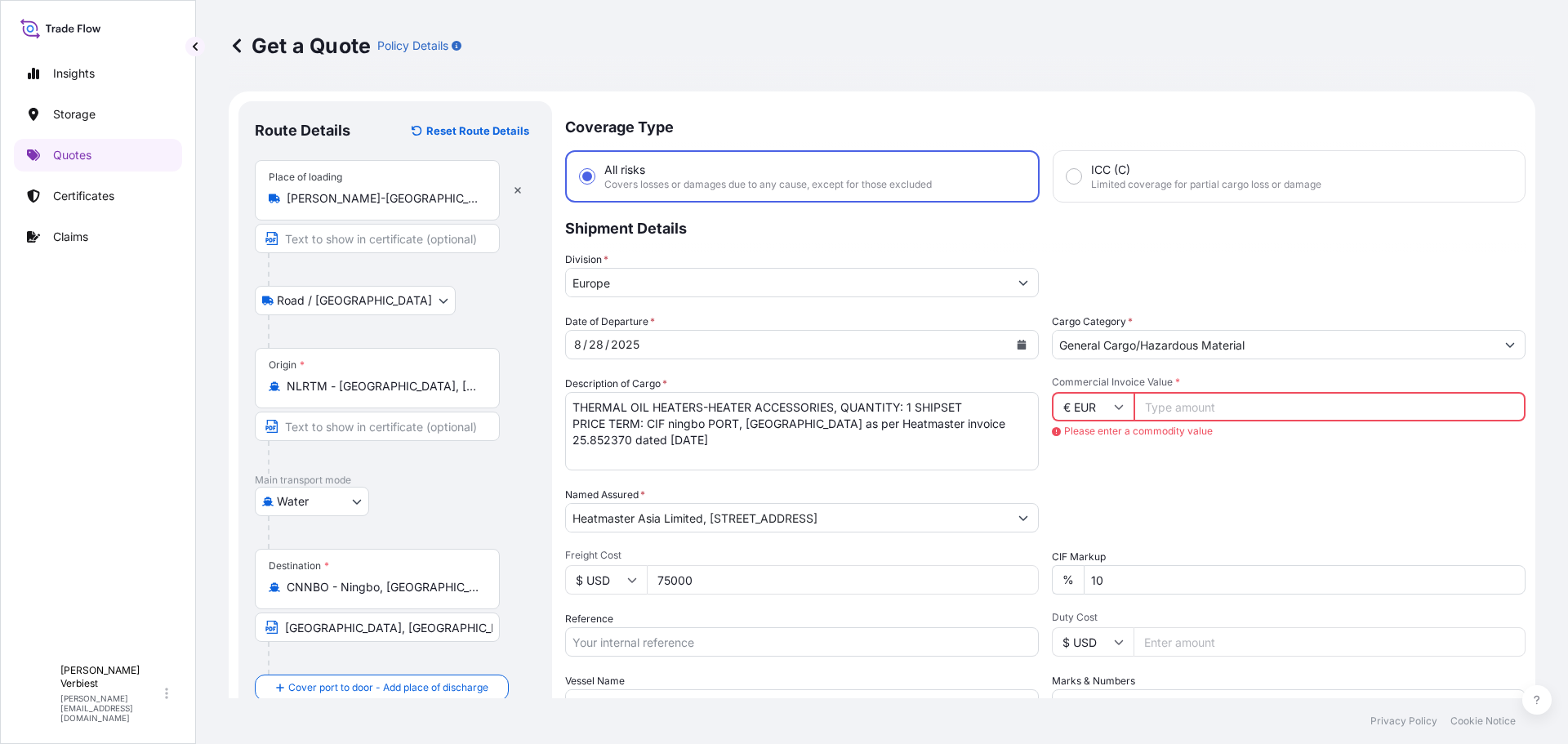
click at [702, 582] on input "75000" at bounding box center [843, 580] width 392 height 29
type input "7"
click at [1242, 408] on input "Commercial Invoice Value *" at bounding box center [1329, 406] width 392 height 29
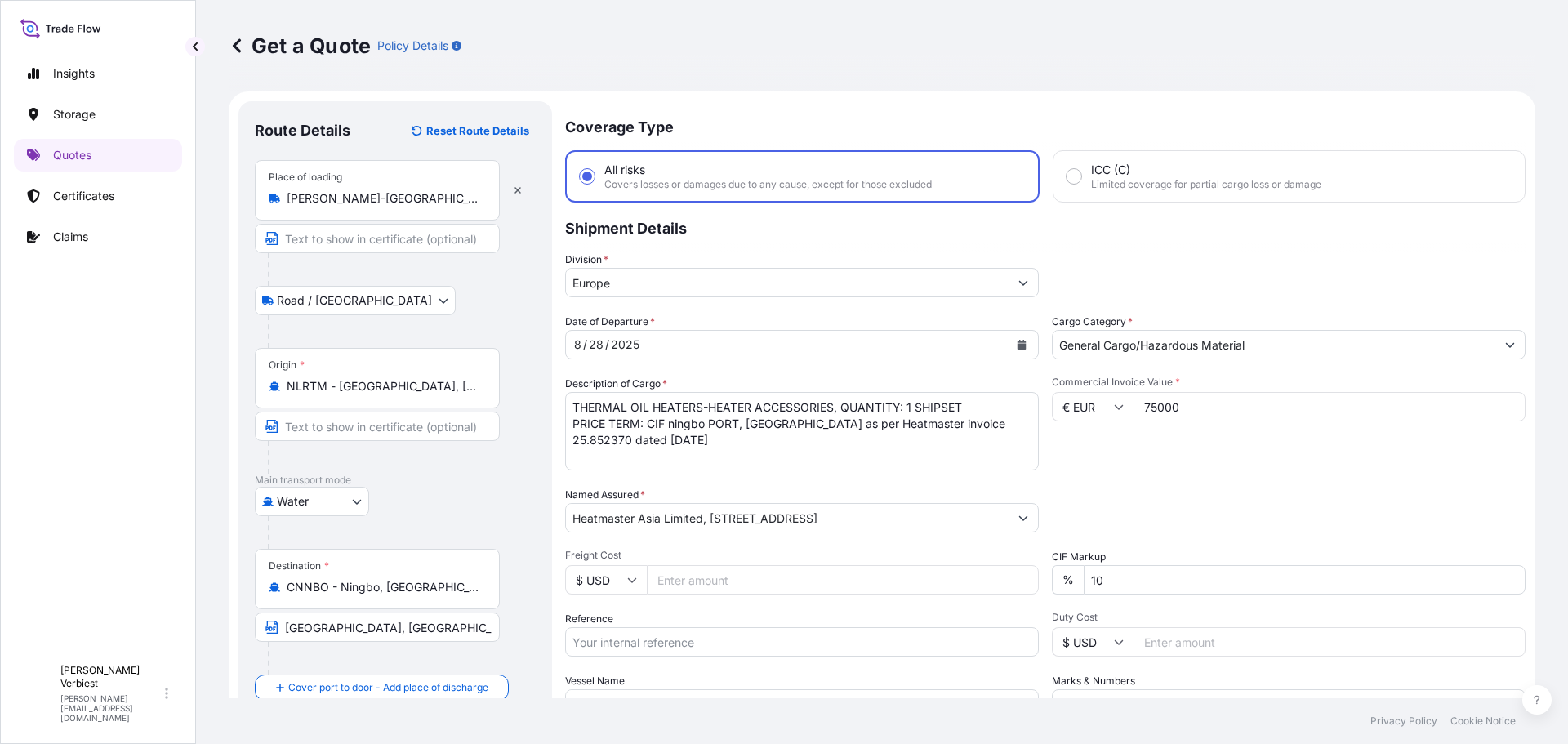
type input "75000"
click at [1114, 406] on icon at bounding box center [1118, 406] width 9 height 9
click at [1081, 521] on div "$ USD" at bounding box center [1087, 520] width 69 height 31
type input "$ USD"
click at [1278, 488] on div "Packing Category Type to search a container mode Please select a primary mode o…" at bounding box center [1288, 509] width 473 height 46
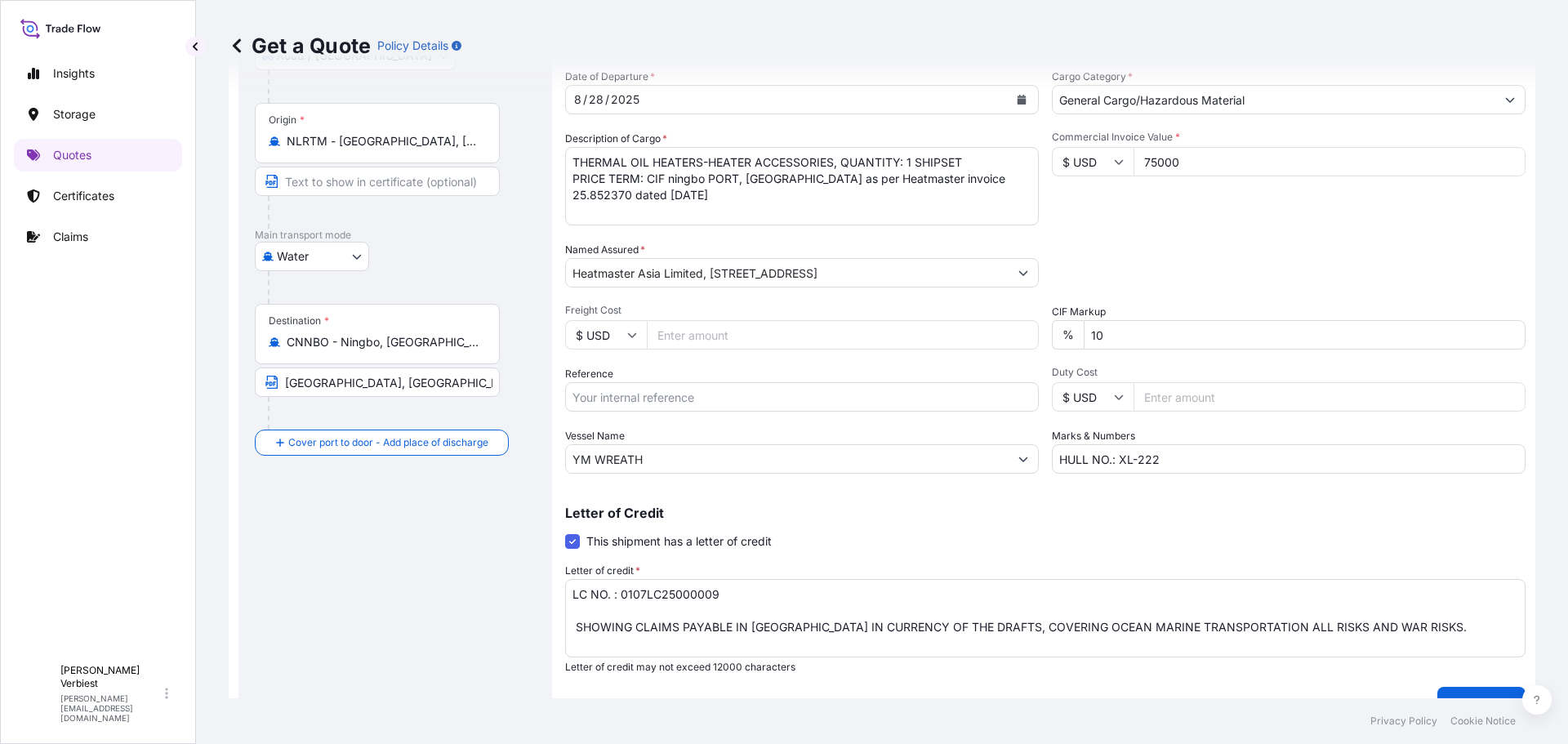
scroll to position [276, 0]
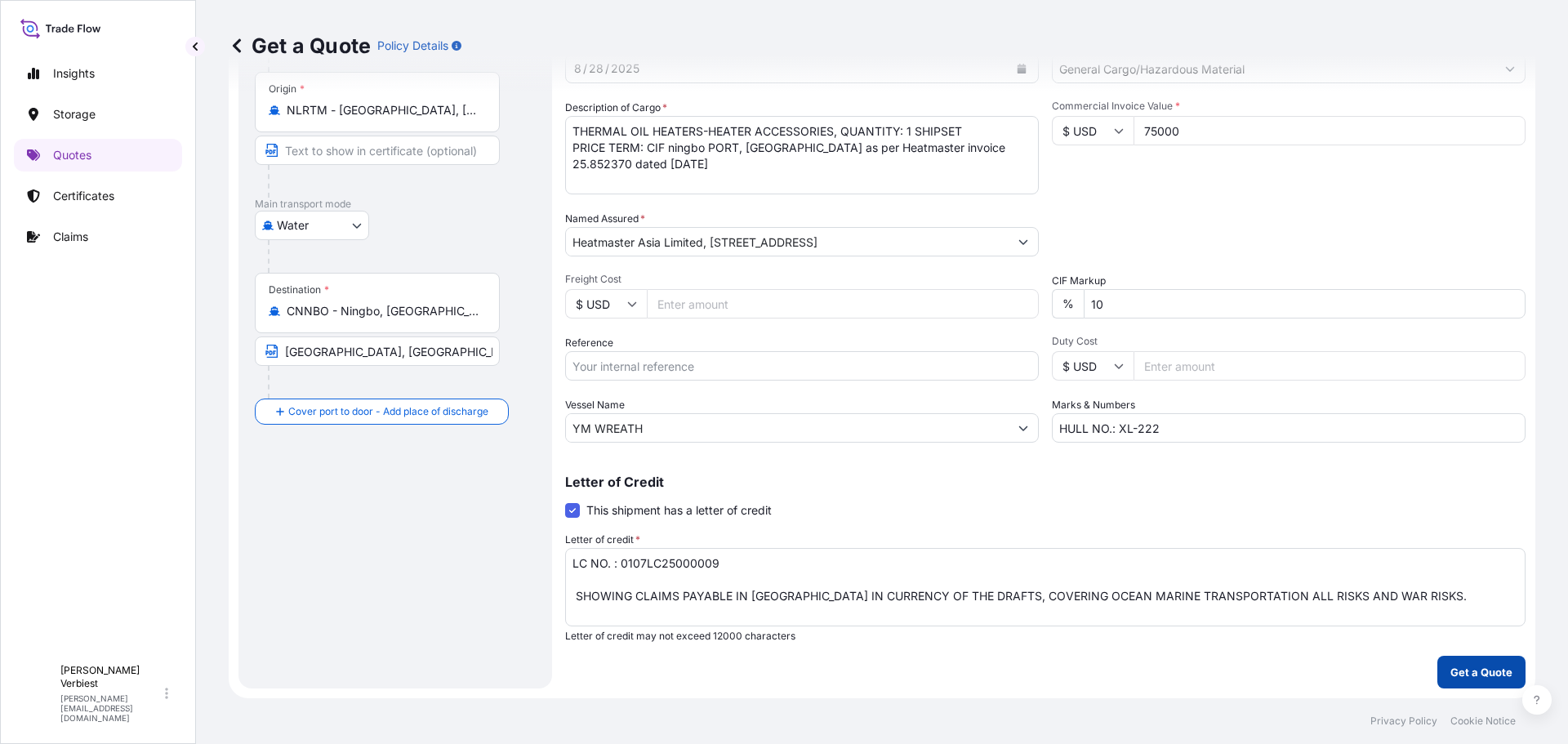
click at [1468, 675] on p "Get a Quote" at bounding box center [1481, 672] width 62 height 16
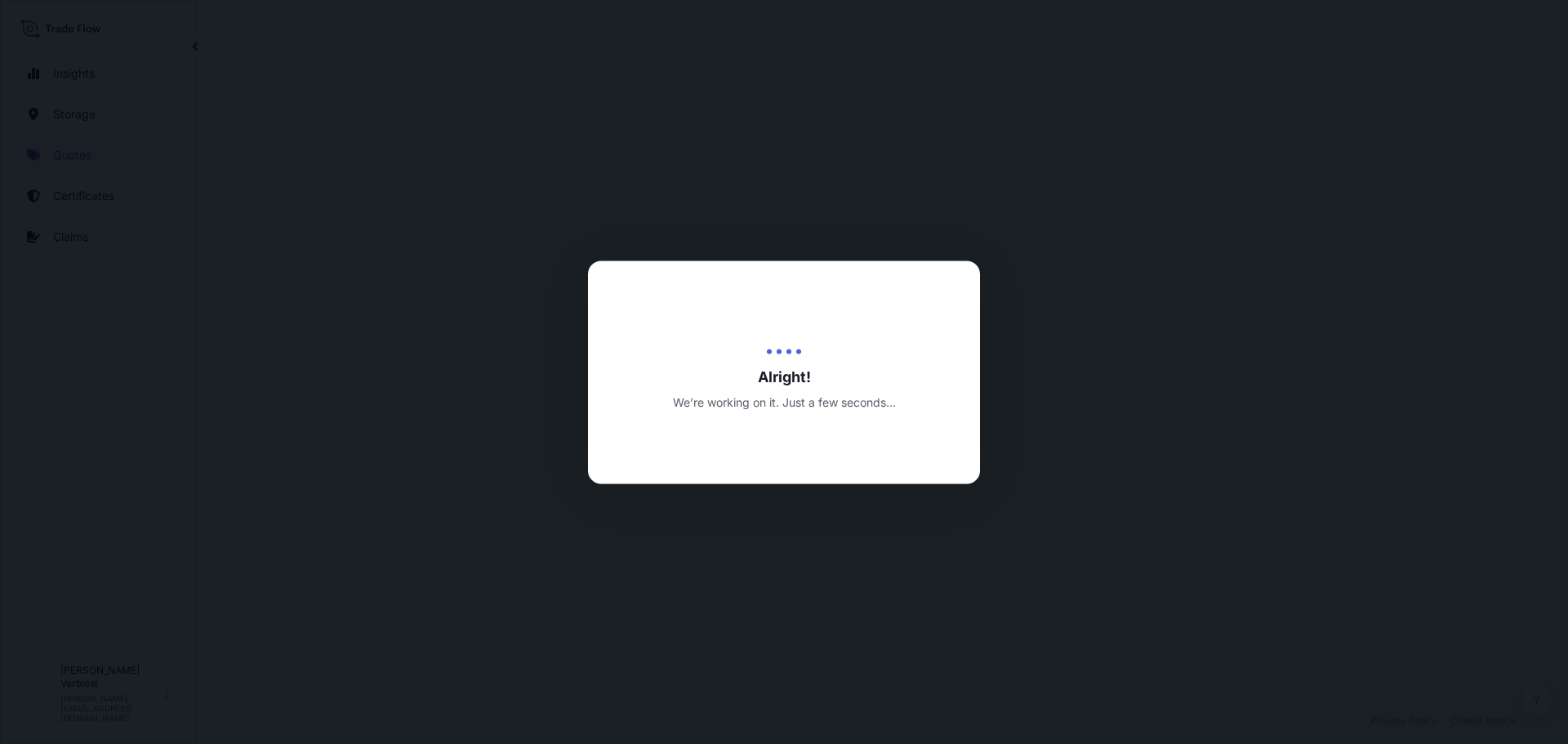
select select "Road / [GEOGRAPHIC_DATA]"
select select "Water"
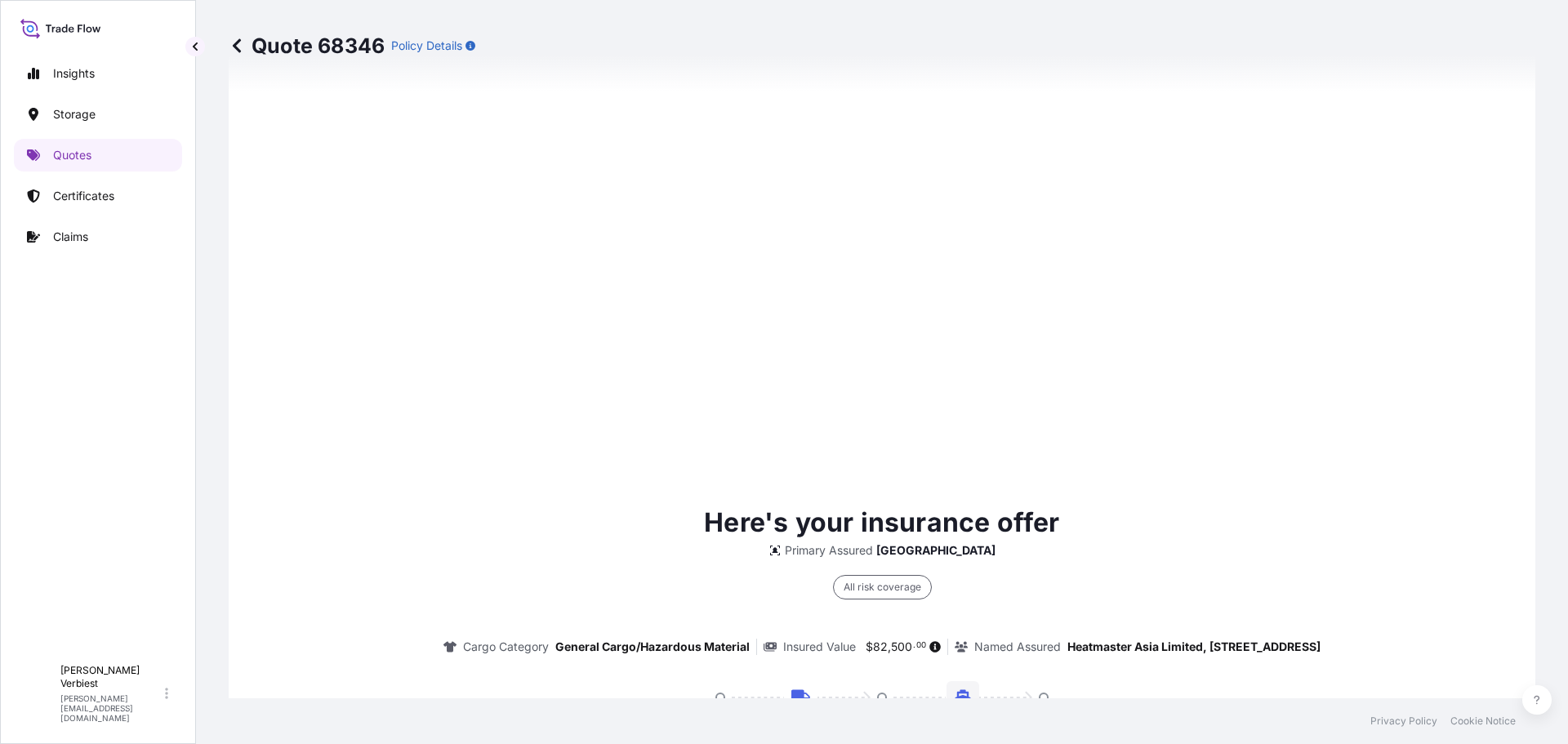
scroll to position [2400, 0]
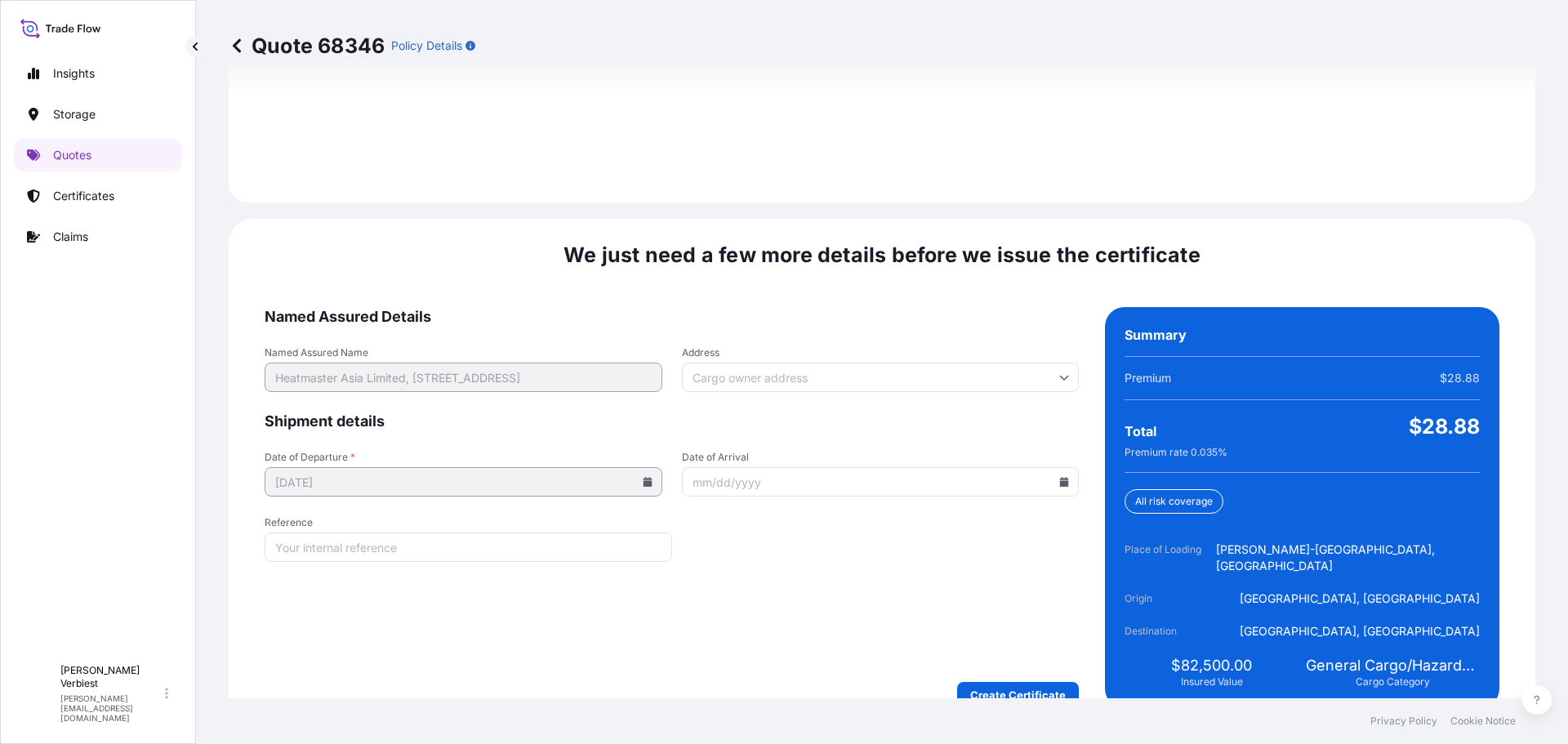
click at [803, 472] on input "Date of Arrival" at bounding box center [881, 482] width 398 height 29
click at [1059, 477] on icon at bounding box center [1064, 481] width 9 height 9
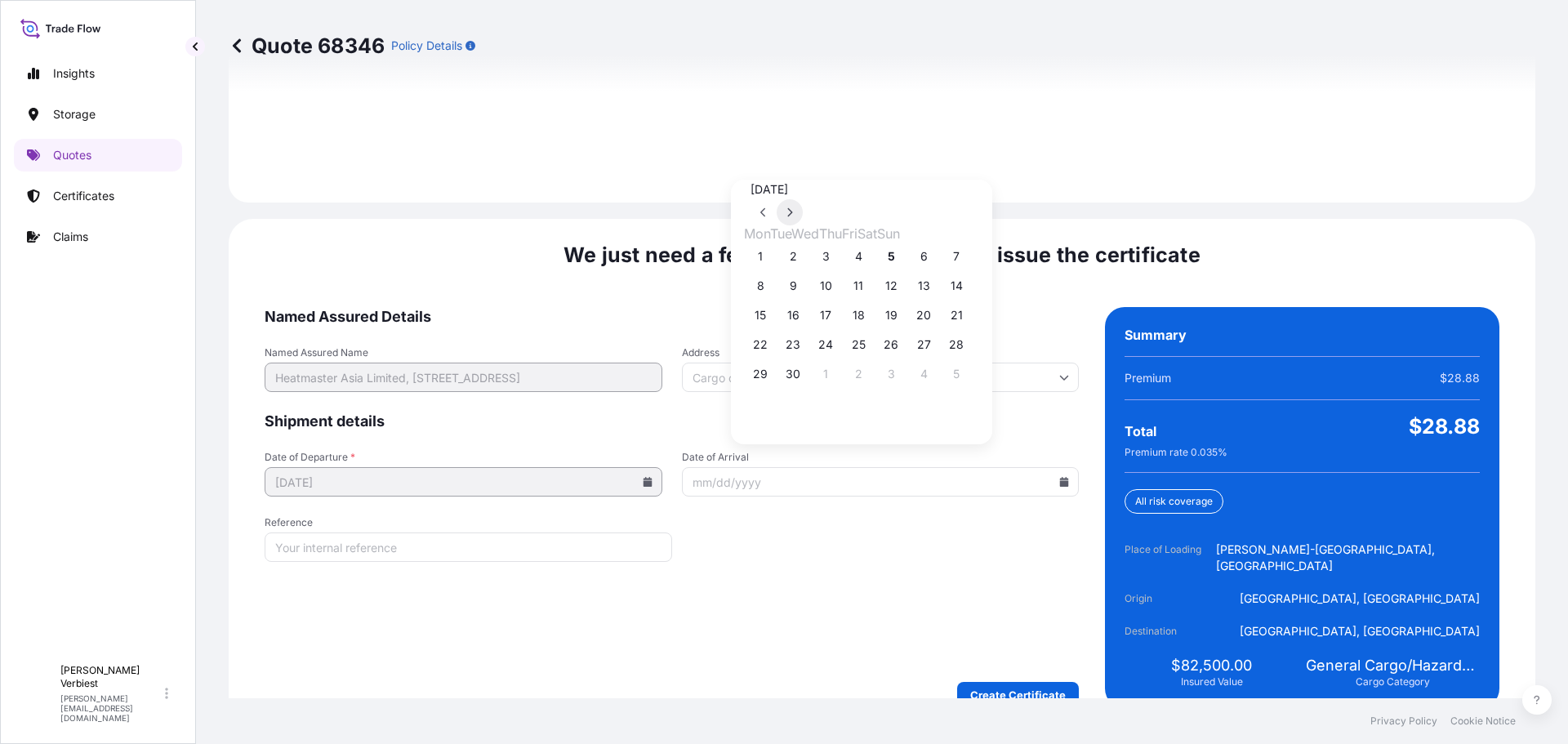
click at [802, 199] on button at bounding box center [790, 212] width 26 height 26
click at [937, 320] on button "18" at bounding box center [924, 315] width 26 height 26
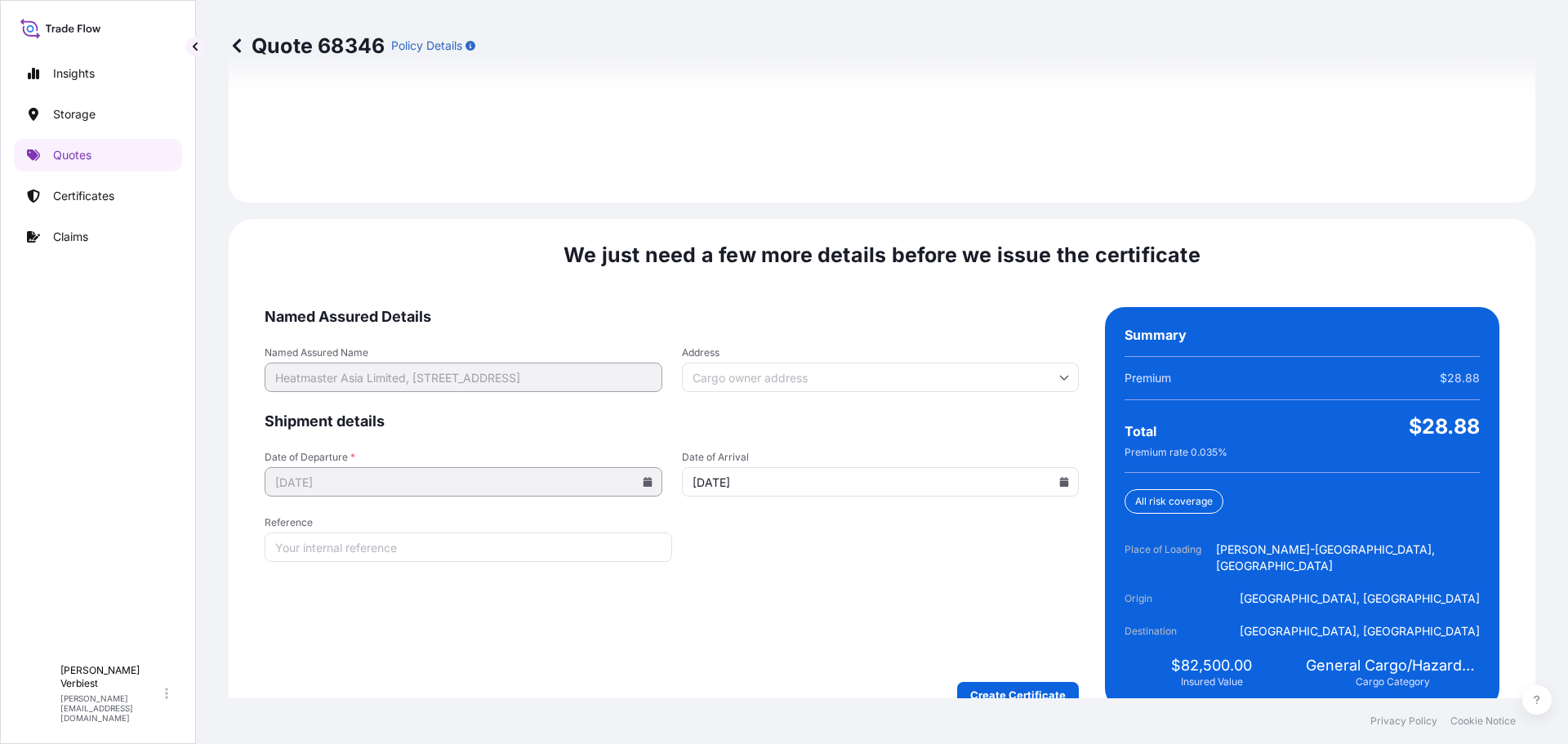
type input "[DATE]"
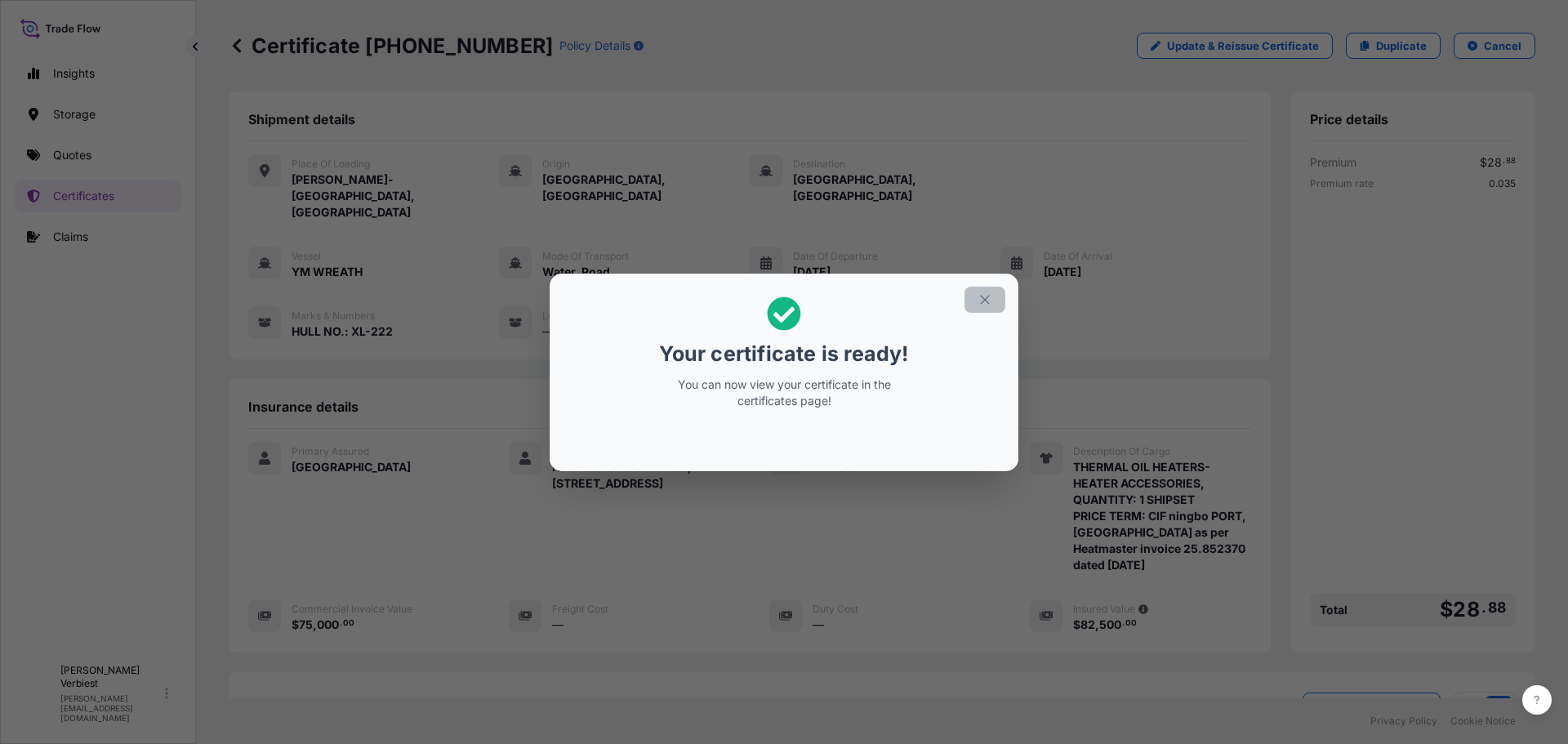
click at [984, 300] on icon "button" at bounding box center [984, 299] width 9 height 9
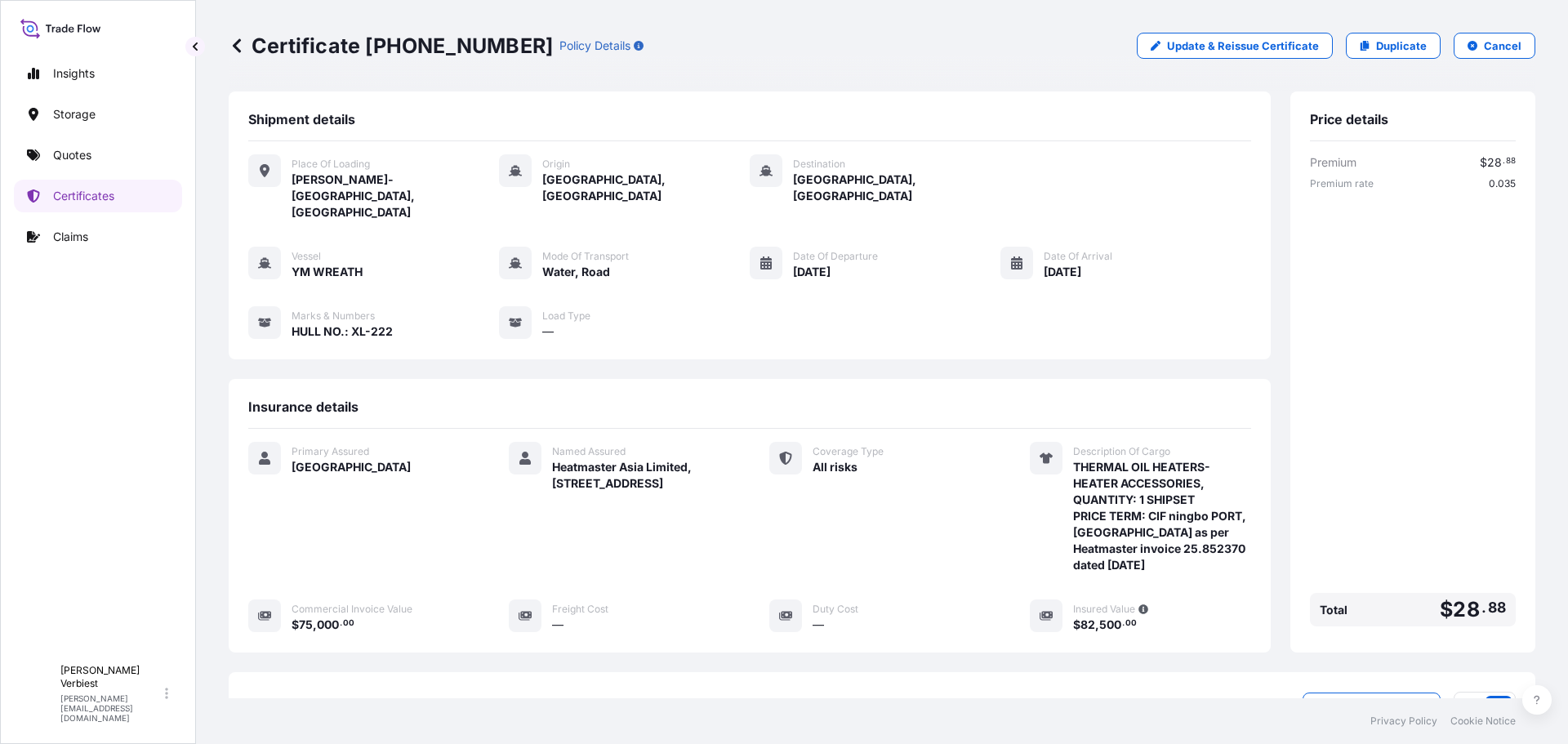
scroll to position [212, 0]
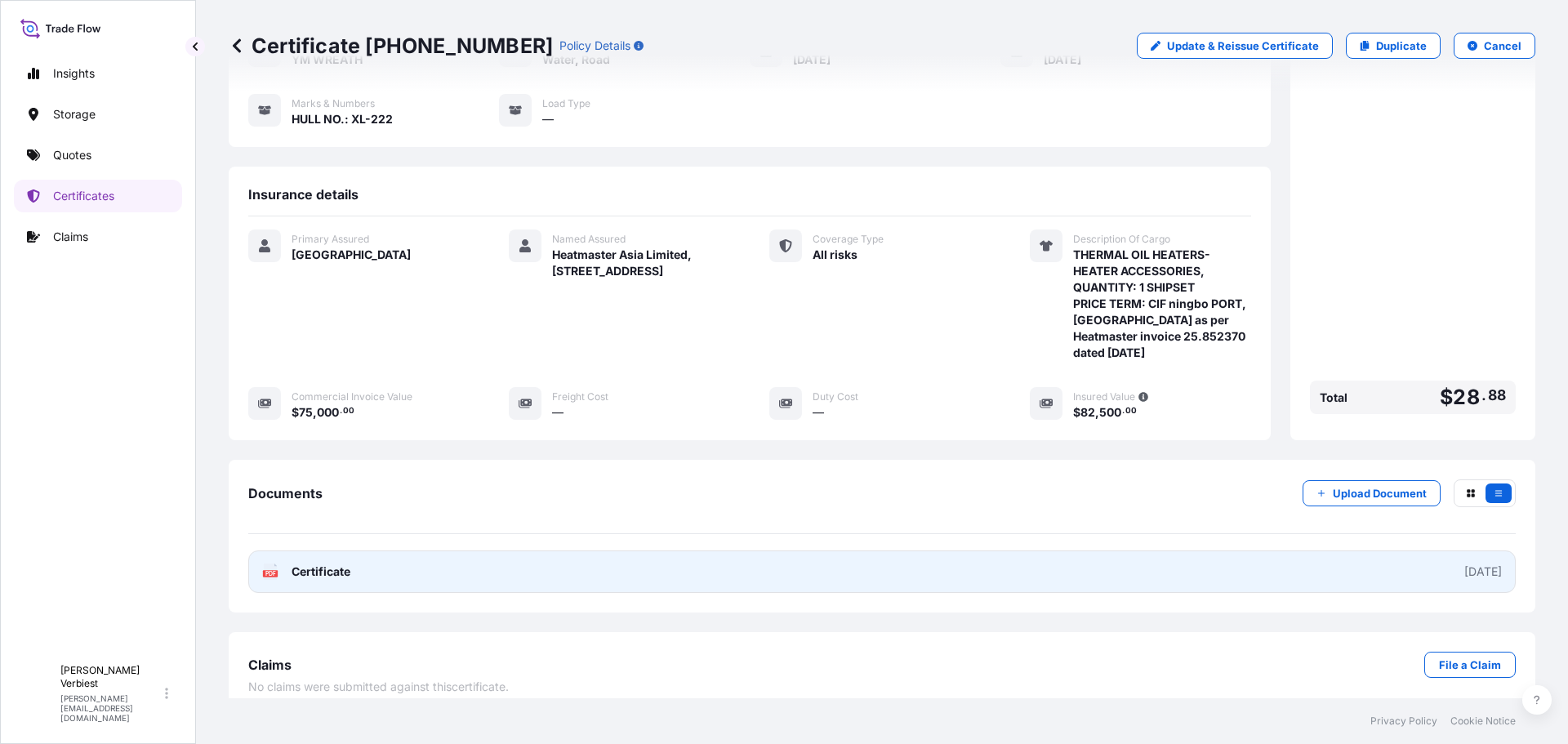
click at [644, 555] on link "PDF Certificate [DATE]" at bounding box center [882, 571] width 1267 height 42
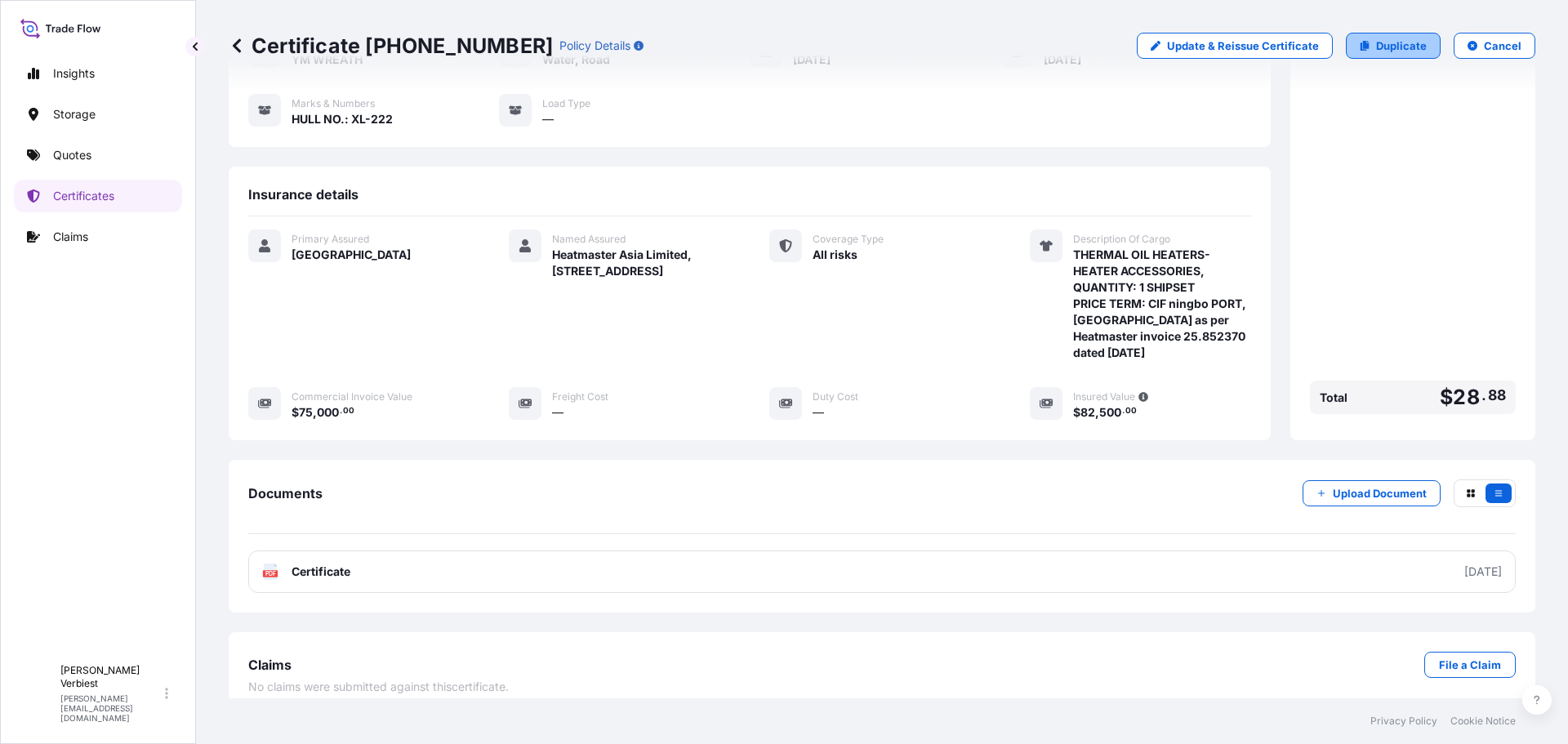
click at [1384, 44] on p "Duplicate" at bounding box center [1400, 46] width 51 height 16
select select "Road / [GEOGRAPHIC_DATA]"
select select "Water"
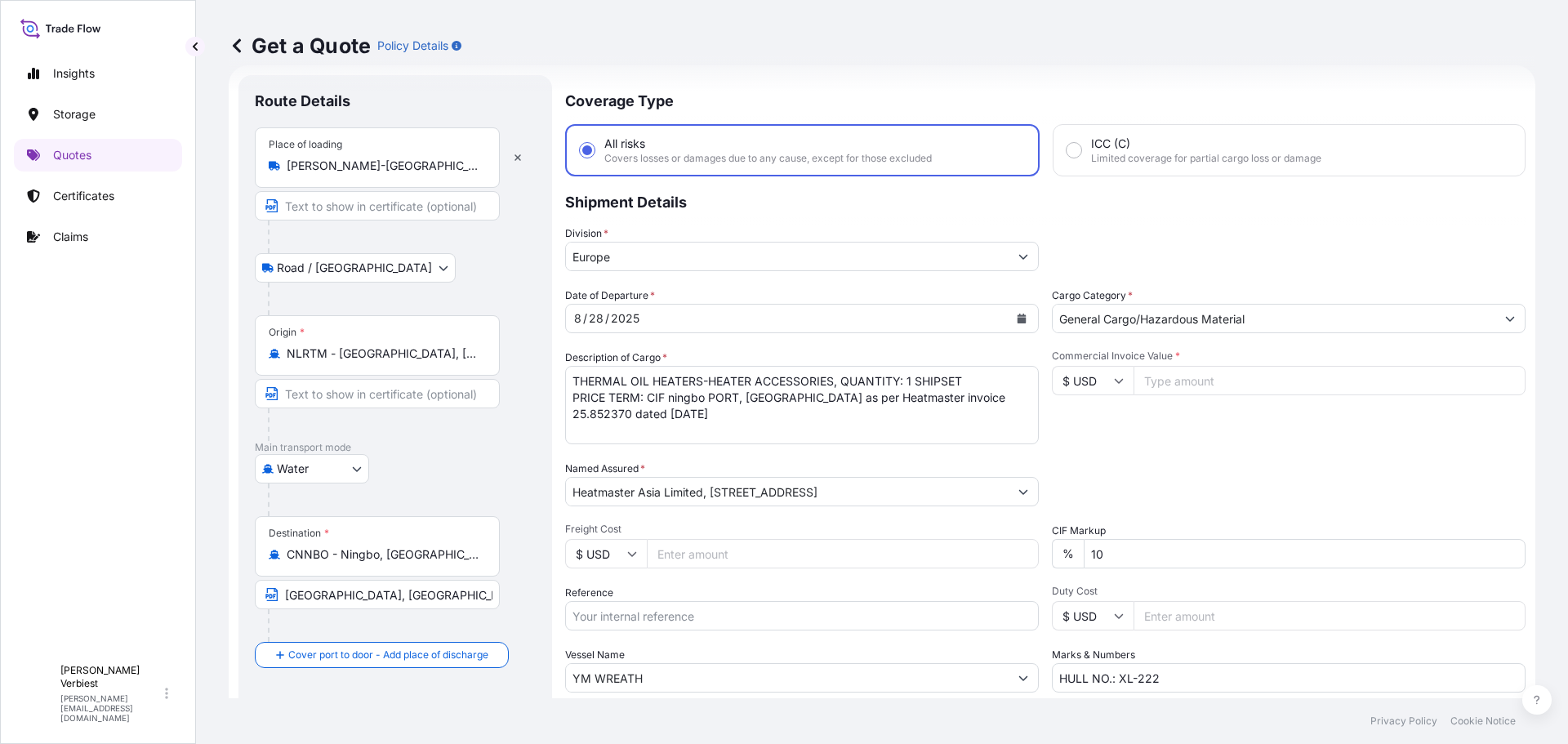
scroll to position [152, 0]
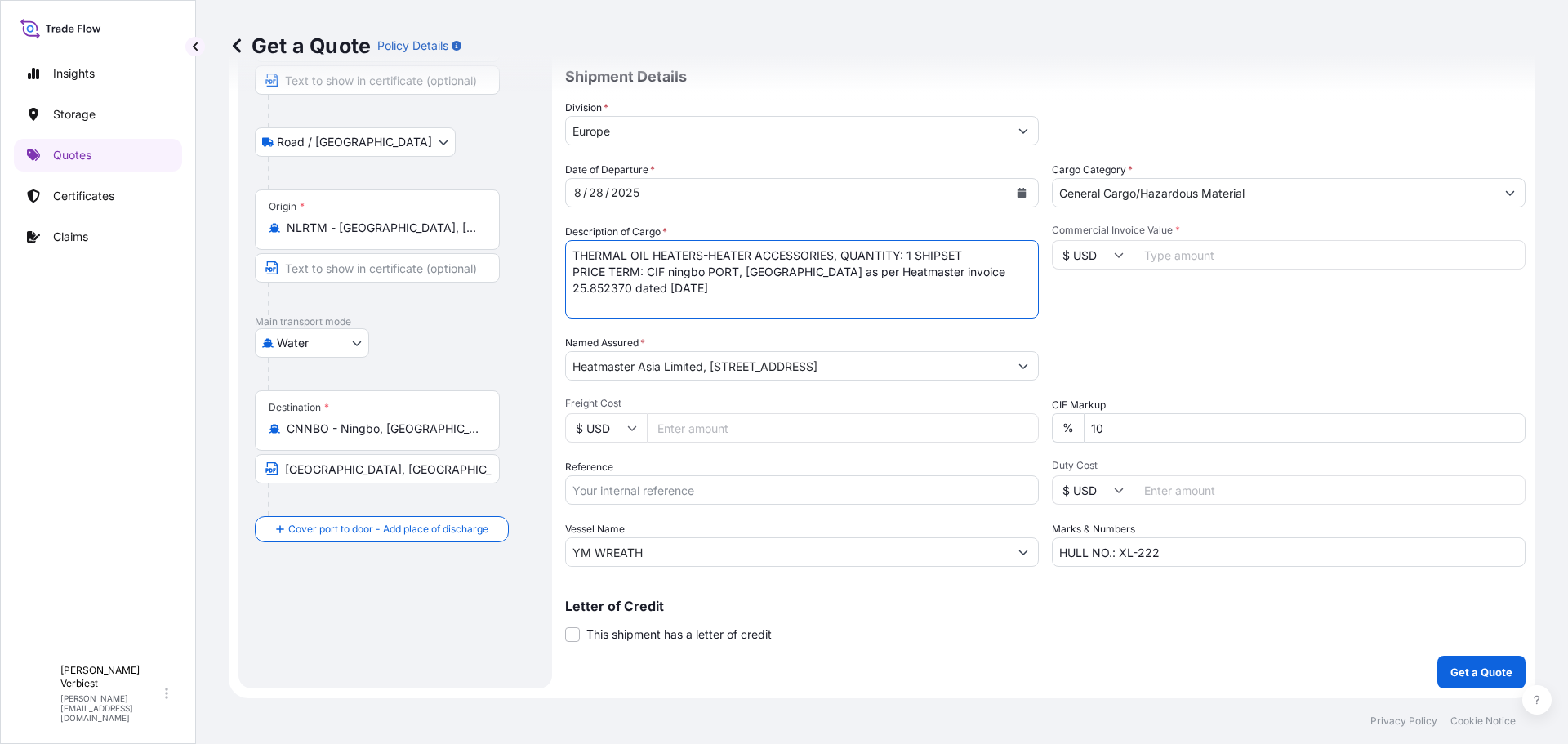
click at [991, 273] on textarea "THERMAL OIL HEATERS-HEATER ACCESSORIES, QUANTITY: 1 SHIPSET PRICE TERM: CIF nin…" at bounding box center [802, 278] width 473 height 78
type textarea "THERMAL OIL HEATERS-HEATER ACCESSORIES, QUANTITY: 1 SHIPSET PRICE TERM: CIF nin…"
click at [1450, 669] on p "Get a Quote" at bounding box center [1481, 672] width 62 height 16
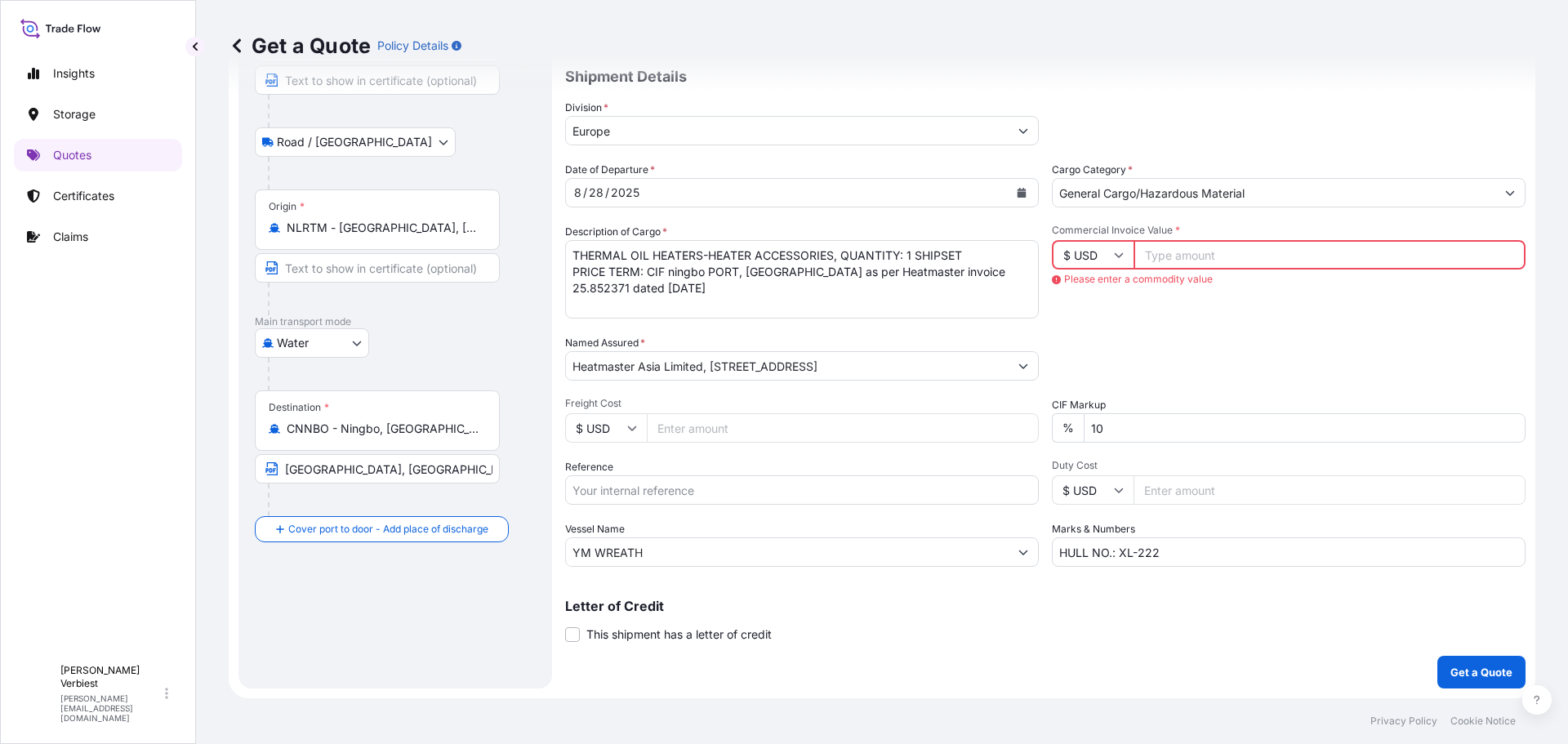
click at [1159, 256] on input "Commercial Invoice Value *" at bounding box center [1329, 254] width 392 height 29
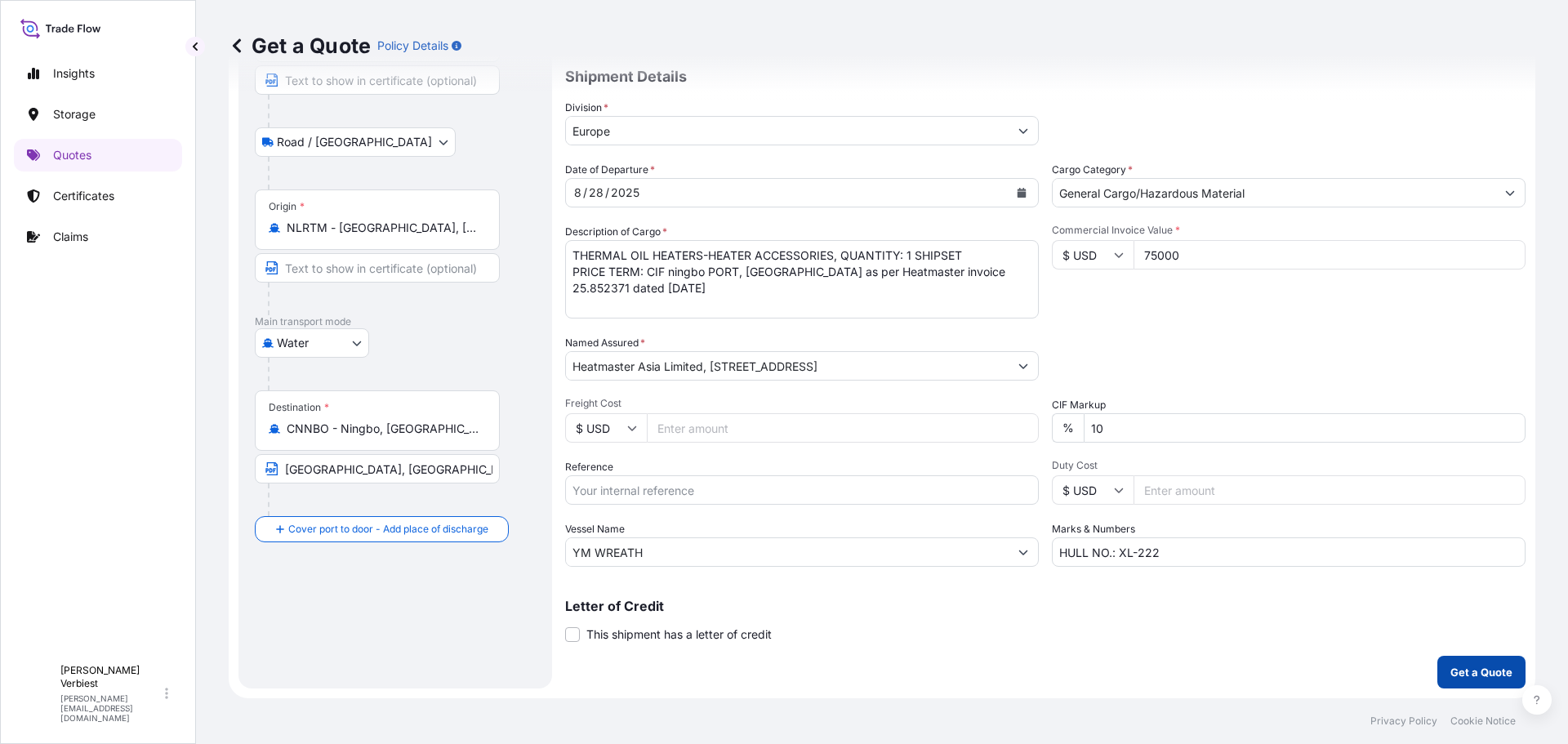
type input "75000"
click at [1473, 672] on p "Get a Quote" at bounding box center [1481, 672] width 62 height 16
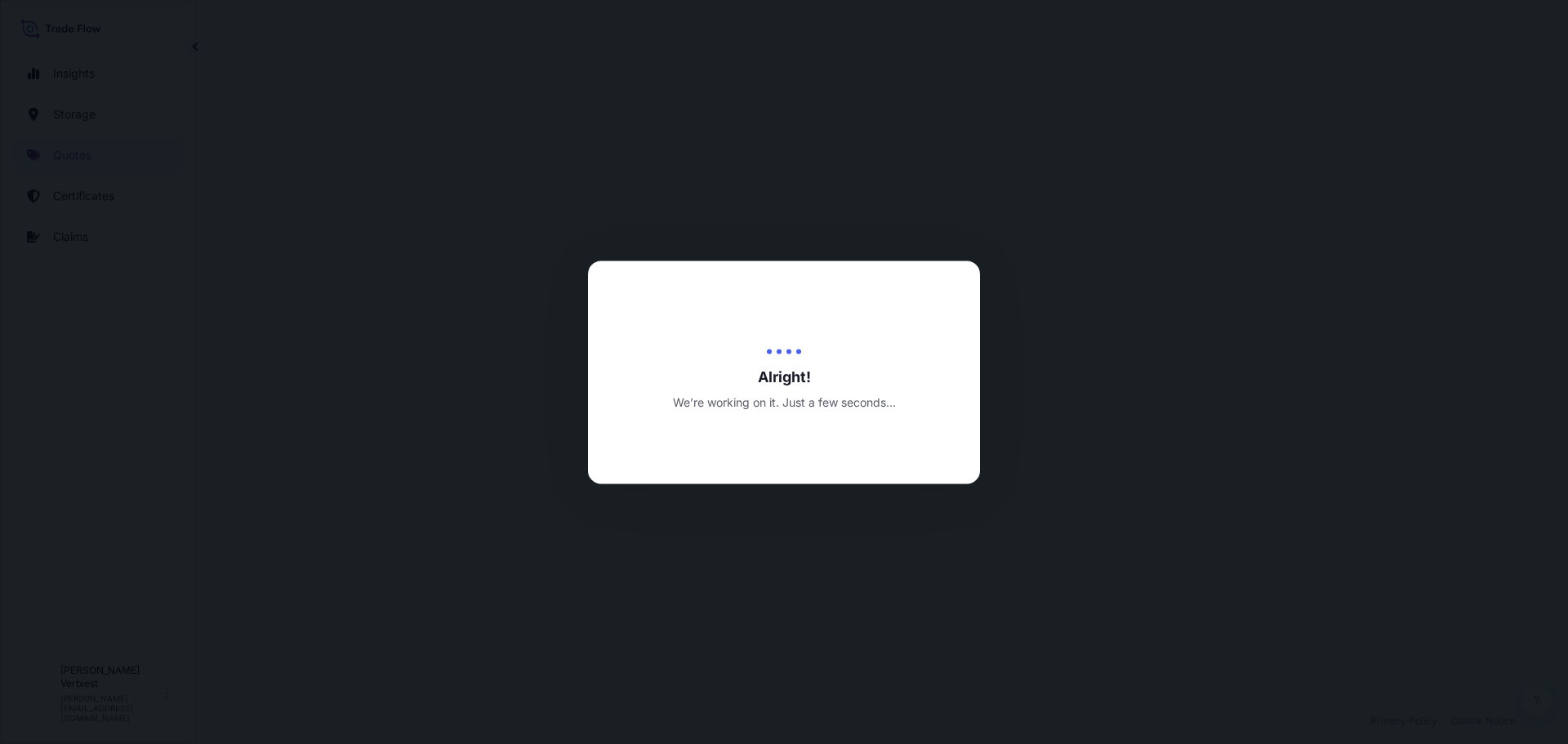
select select "Road / [GEOGRAPHIC_DATA]"
select select "Water"
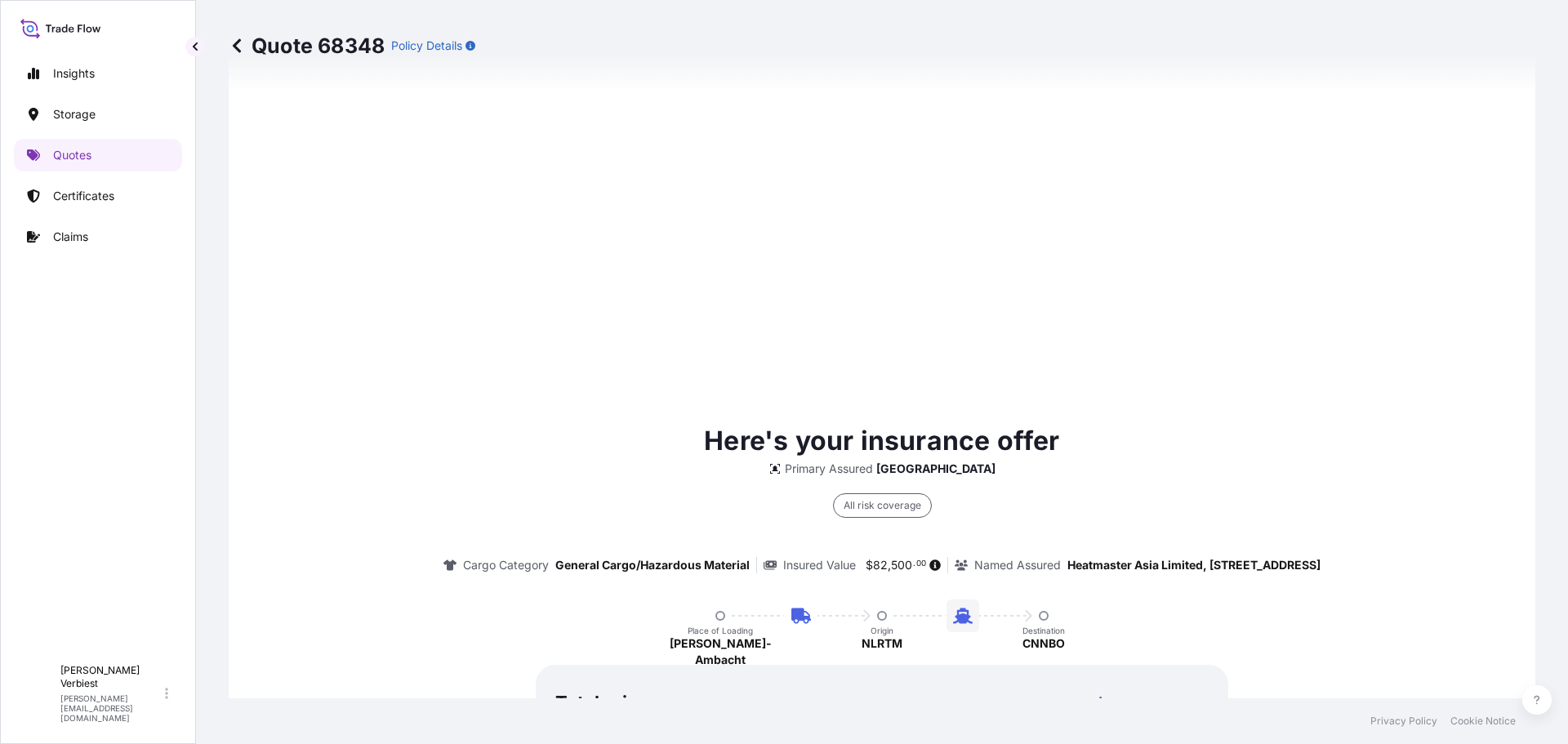
scroll to position [2400, 0]
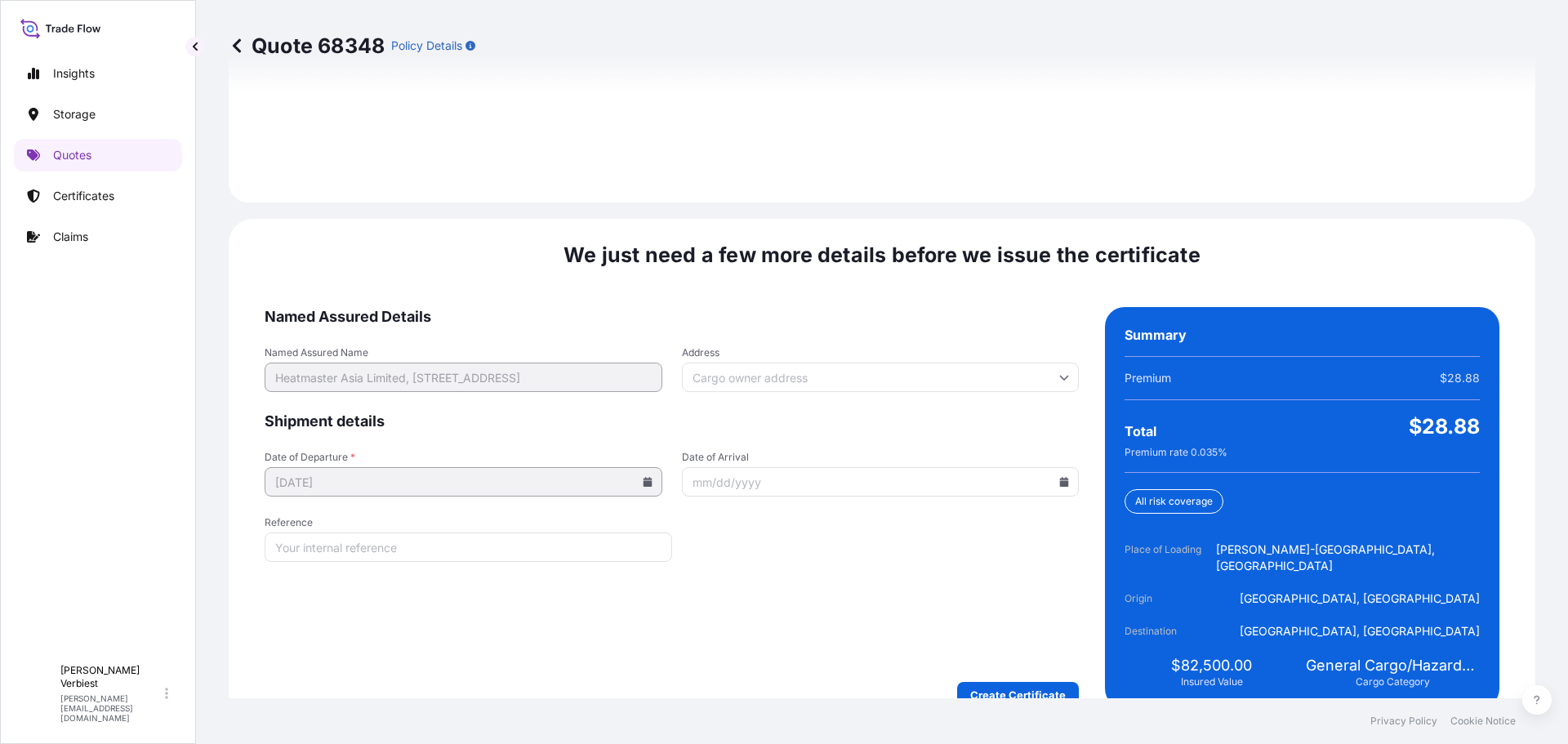
click at [1060, 477] on icon at bounding box center [1065, 481] width 9 height 9
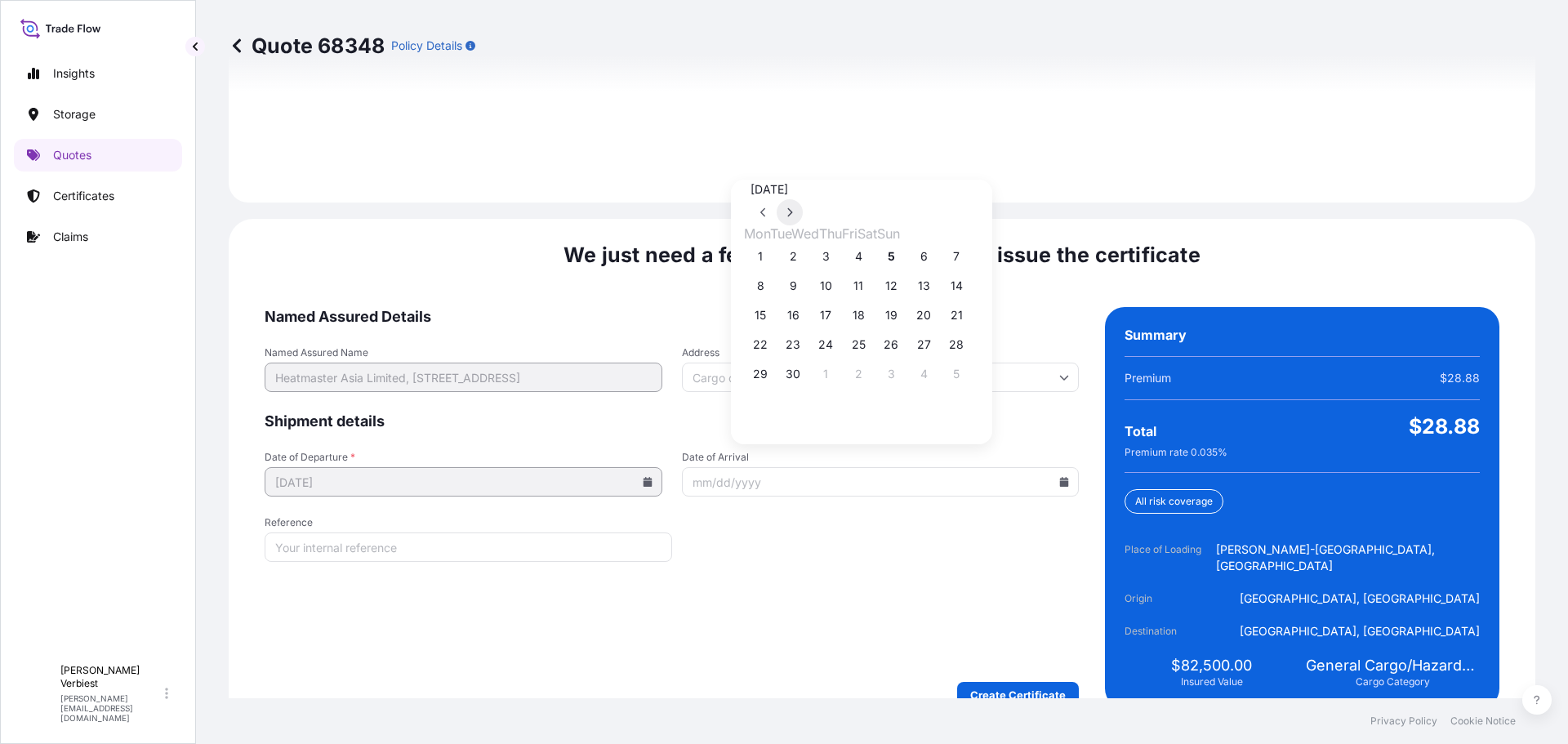
click at [793, 208] on icon at bounding box center [790, 212] width 5 height 9
click at [937, 320] on button "18" at bounding box center [924, 315] width 26 height 26
type input "[DATE]"
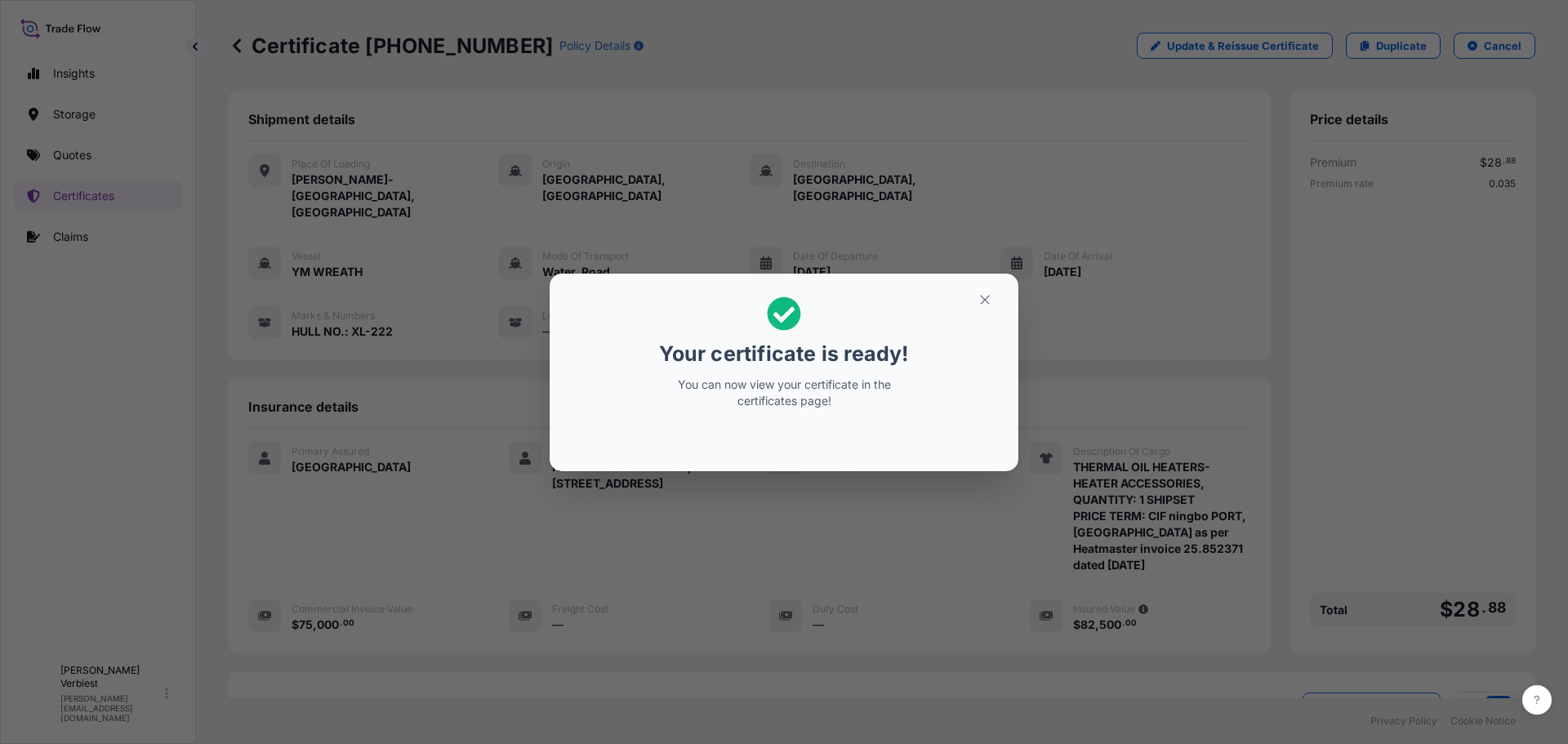
click at [884, 412] on div "Your certificate is ready! You can now view your certificate in the certificate…" at bounding box center [784, 353] width 252 height 132
click at [981, 295] on icon "button" at bounding box center [985, 299] width 15 height 15
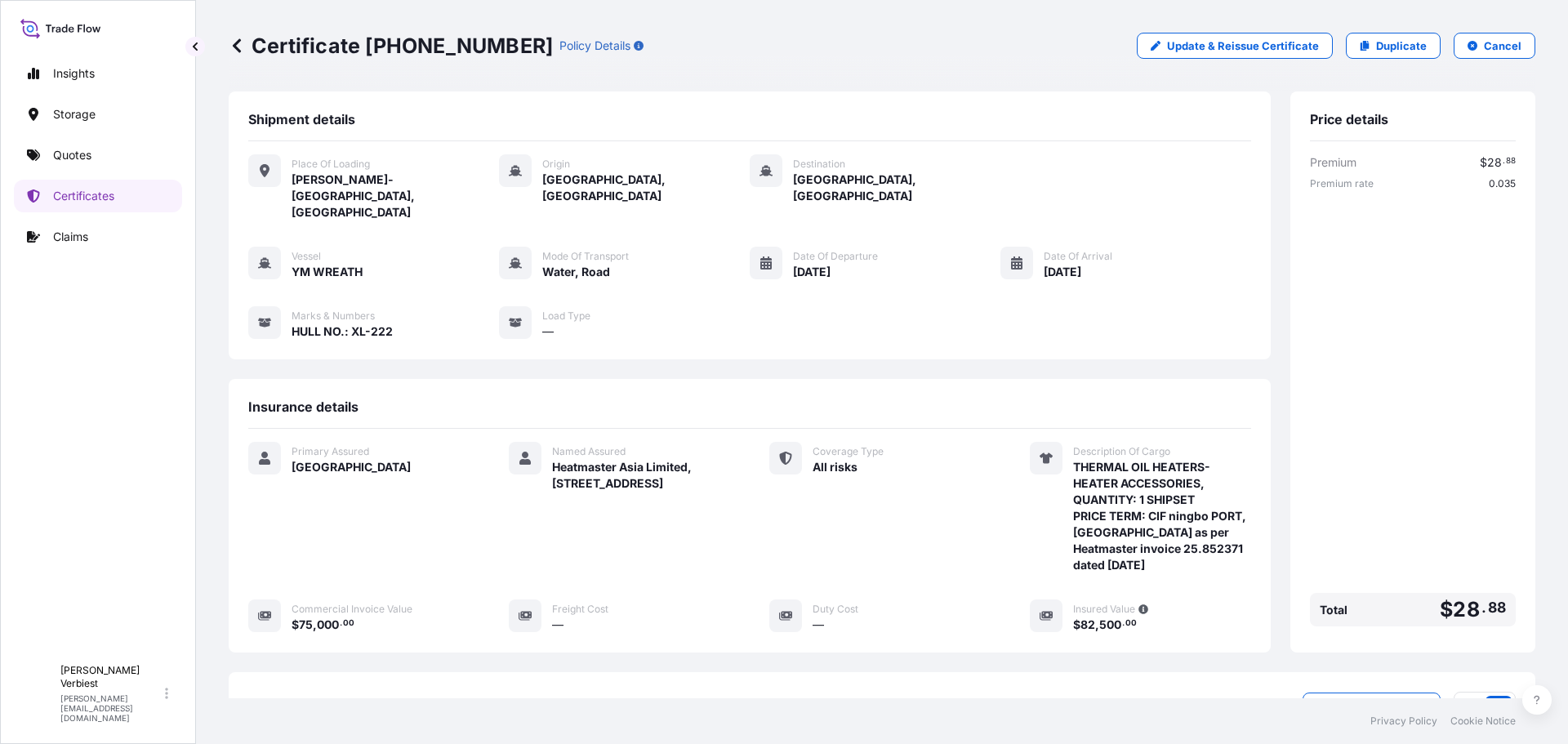
scroll to position [212, 0]
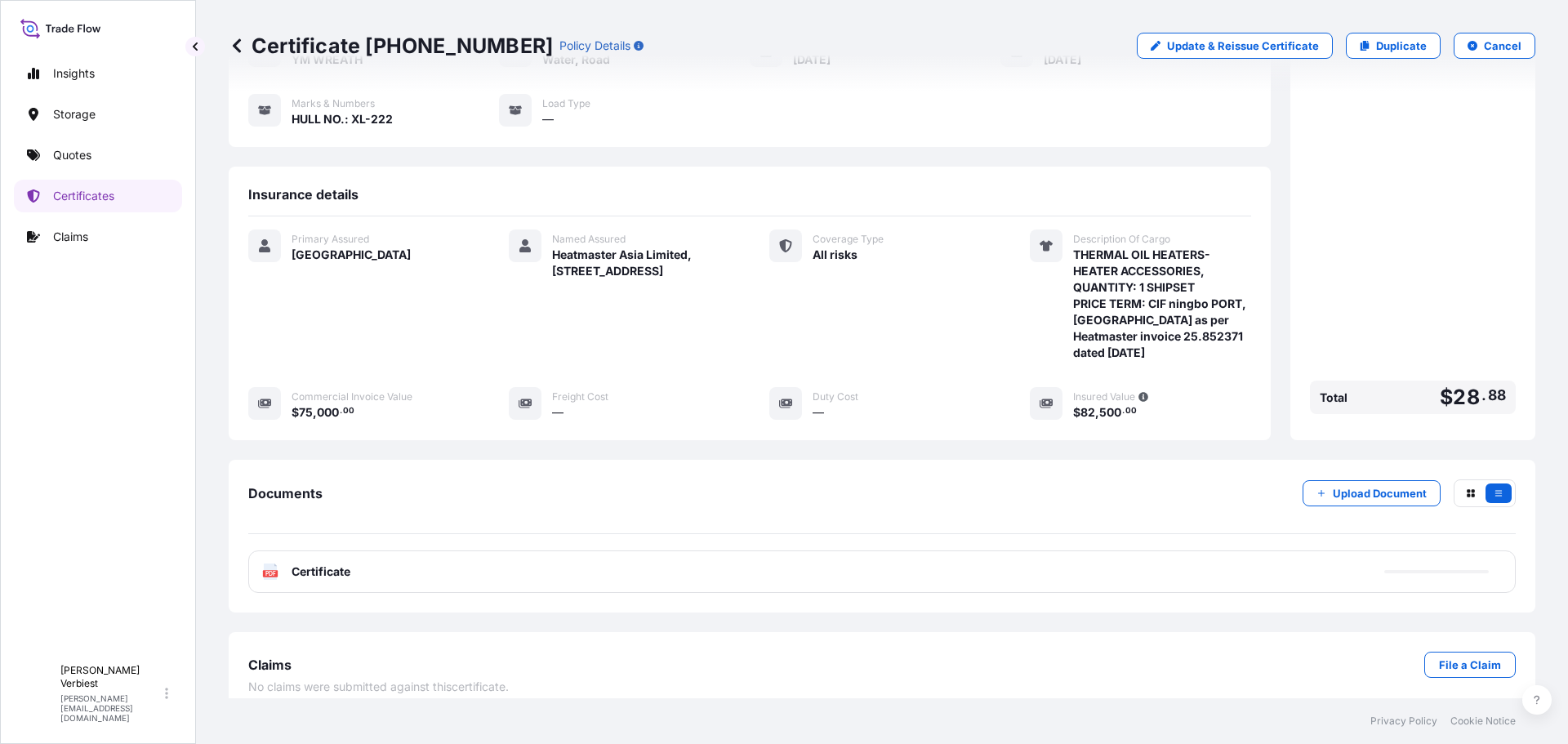
click at [695, 551] on div "PDF Certificate" at bounding box center [882, 571] width 1267 height 42
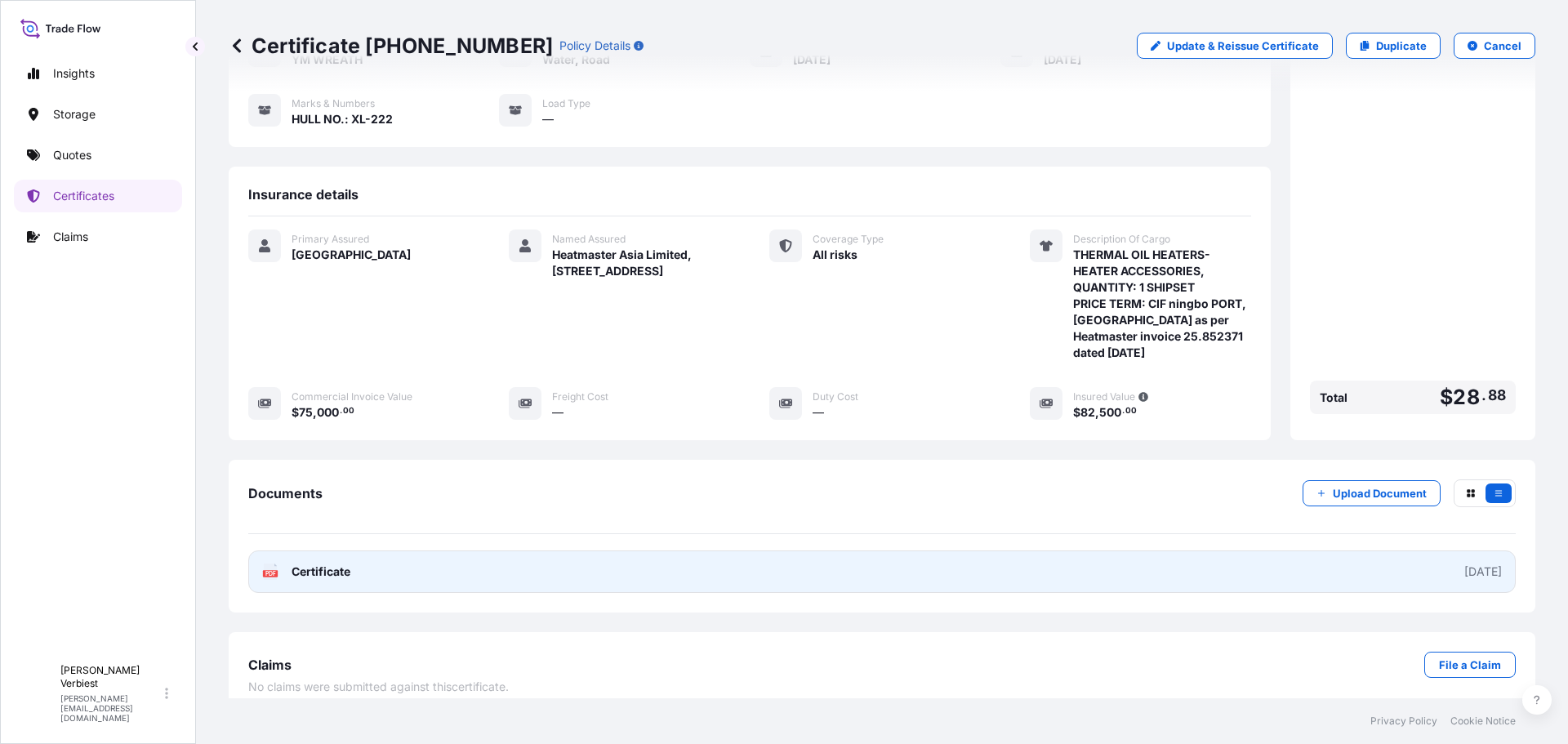
click at [312, 564] on span "Certificate" at bounding box center [320, 571] width 58 height 16
